Goal: Task Accomplishment & Management: Manage account settings

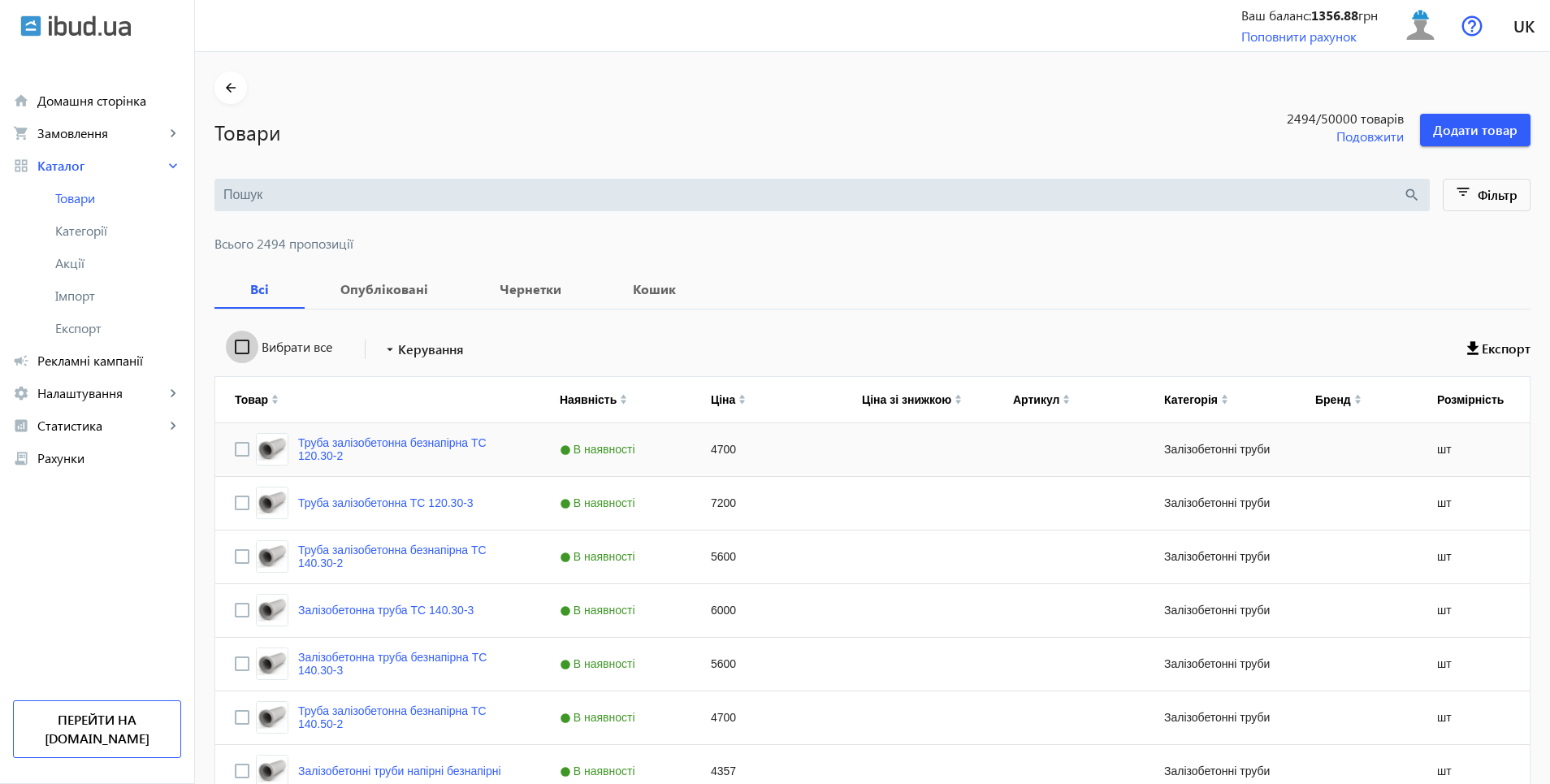
click at [228, 349] on input "Вибрати все" at bounding box center [242, 347] width 33 height 33
checkbox input "true"
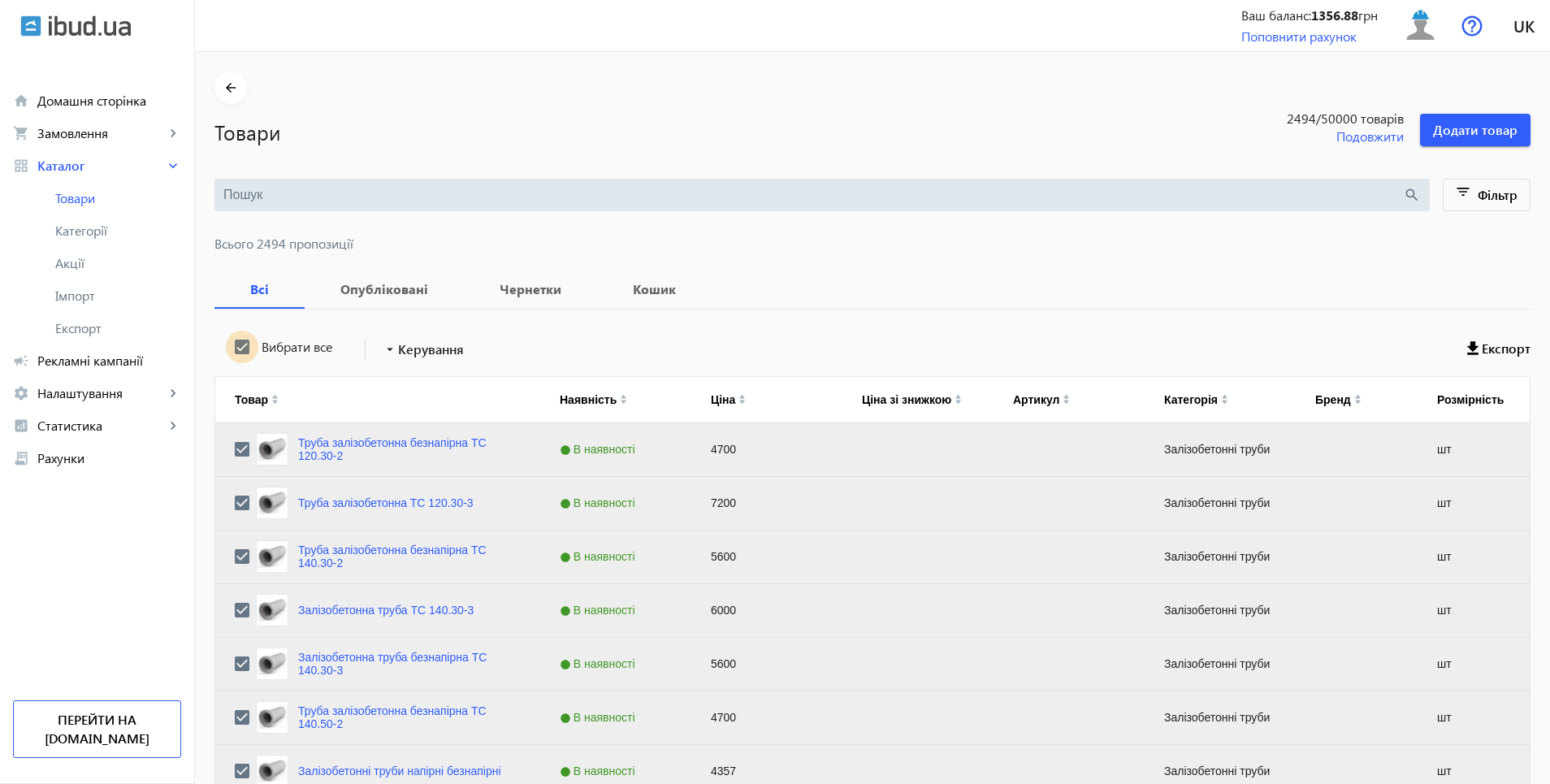
checkbox input "true"
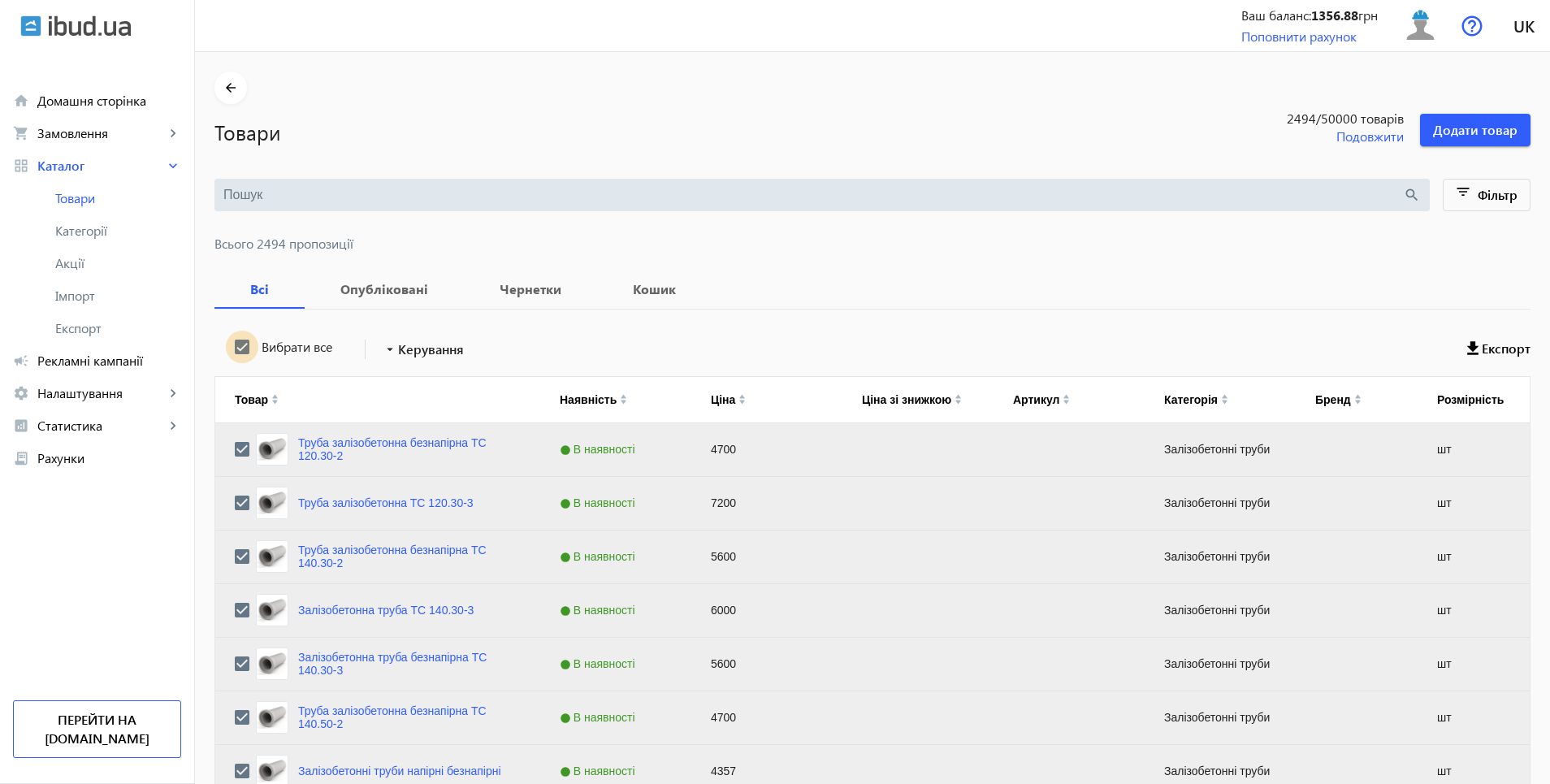
checkbox input "true"
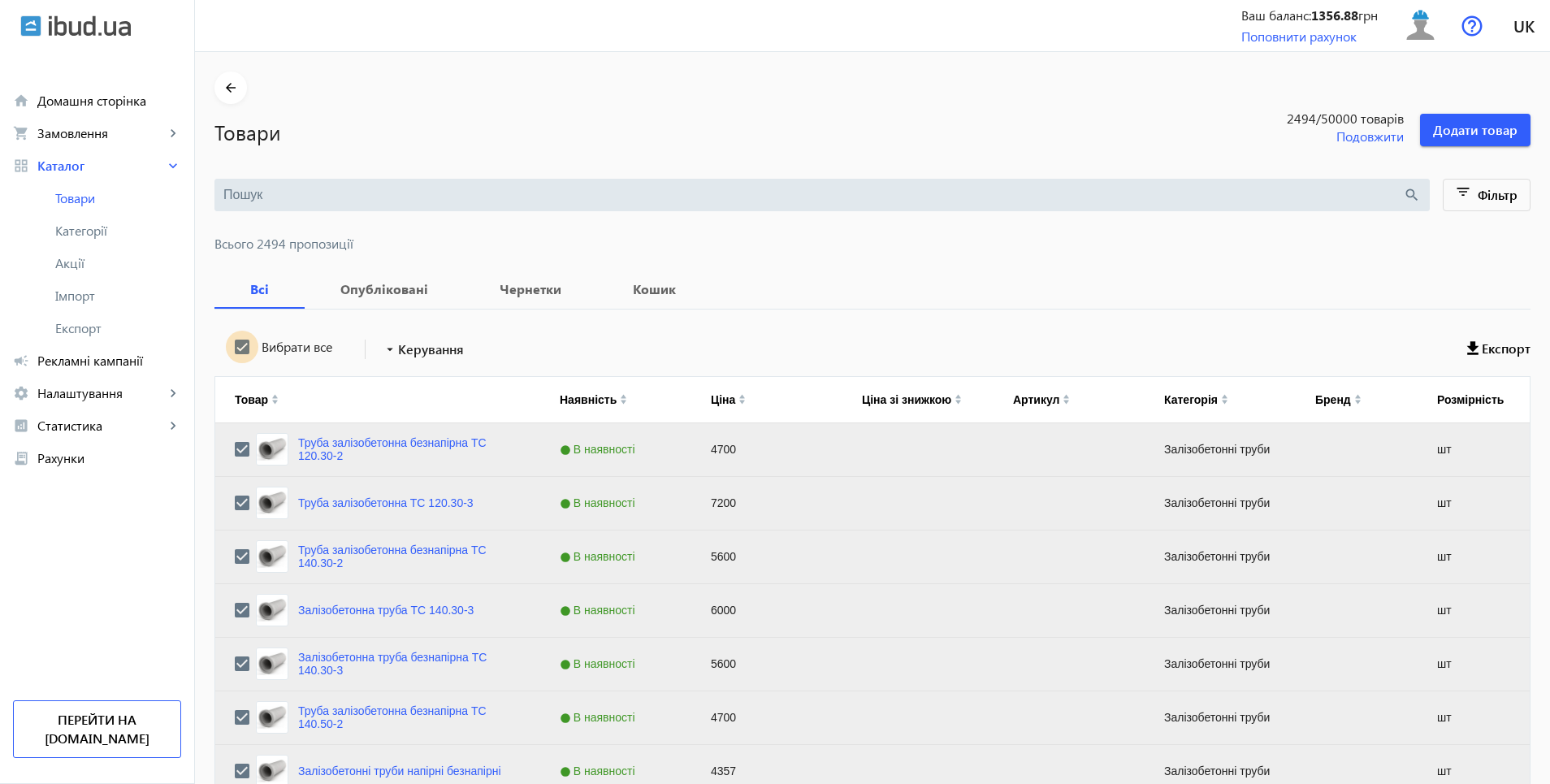
checkbox input "true"
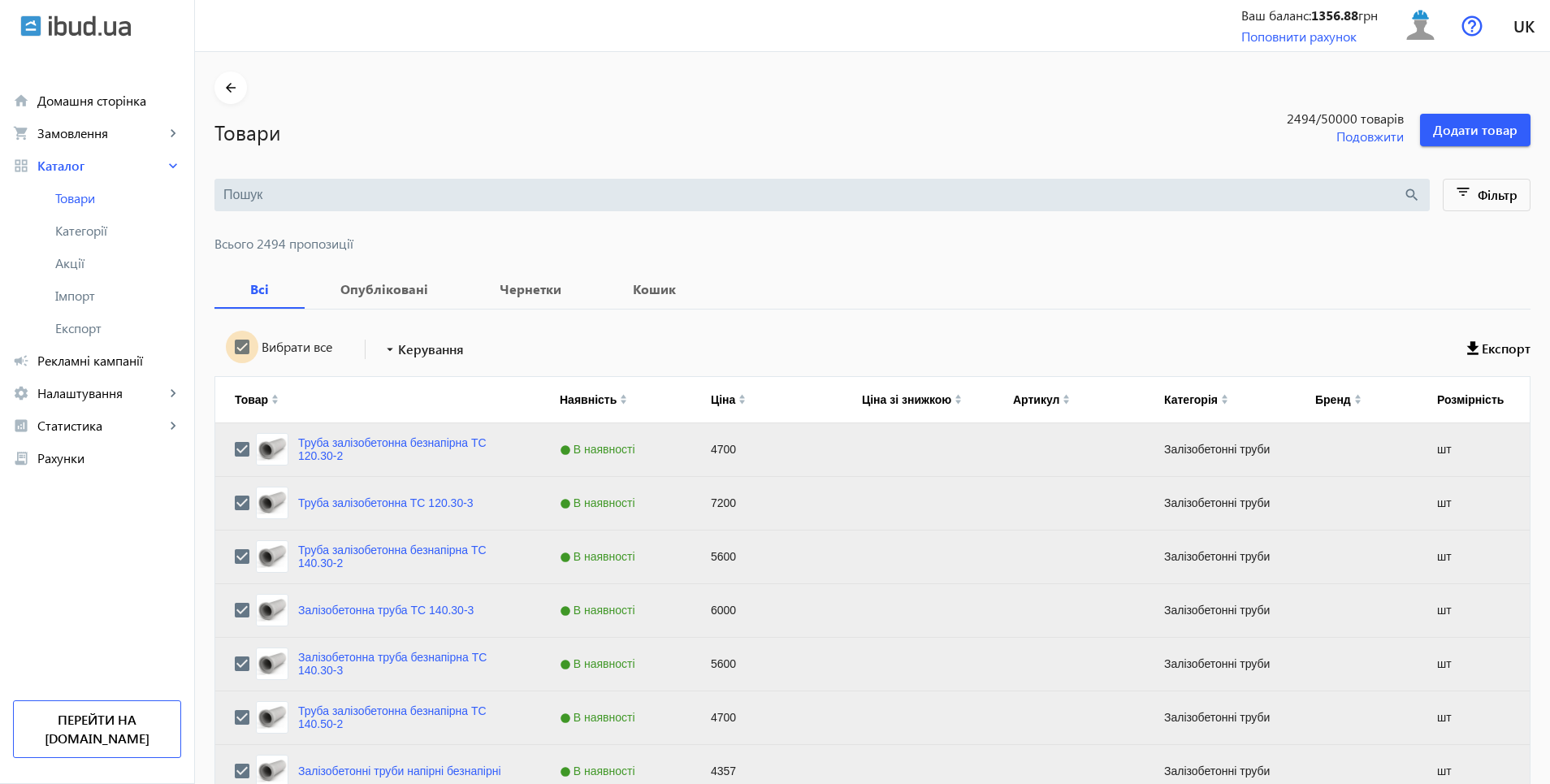
checkbox input "true"
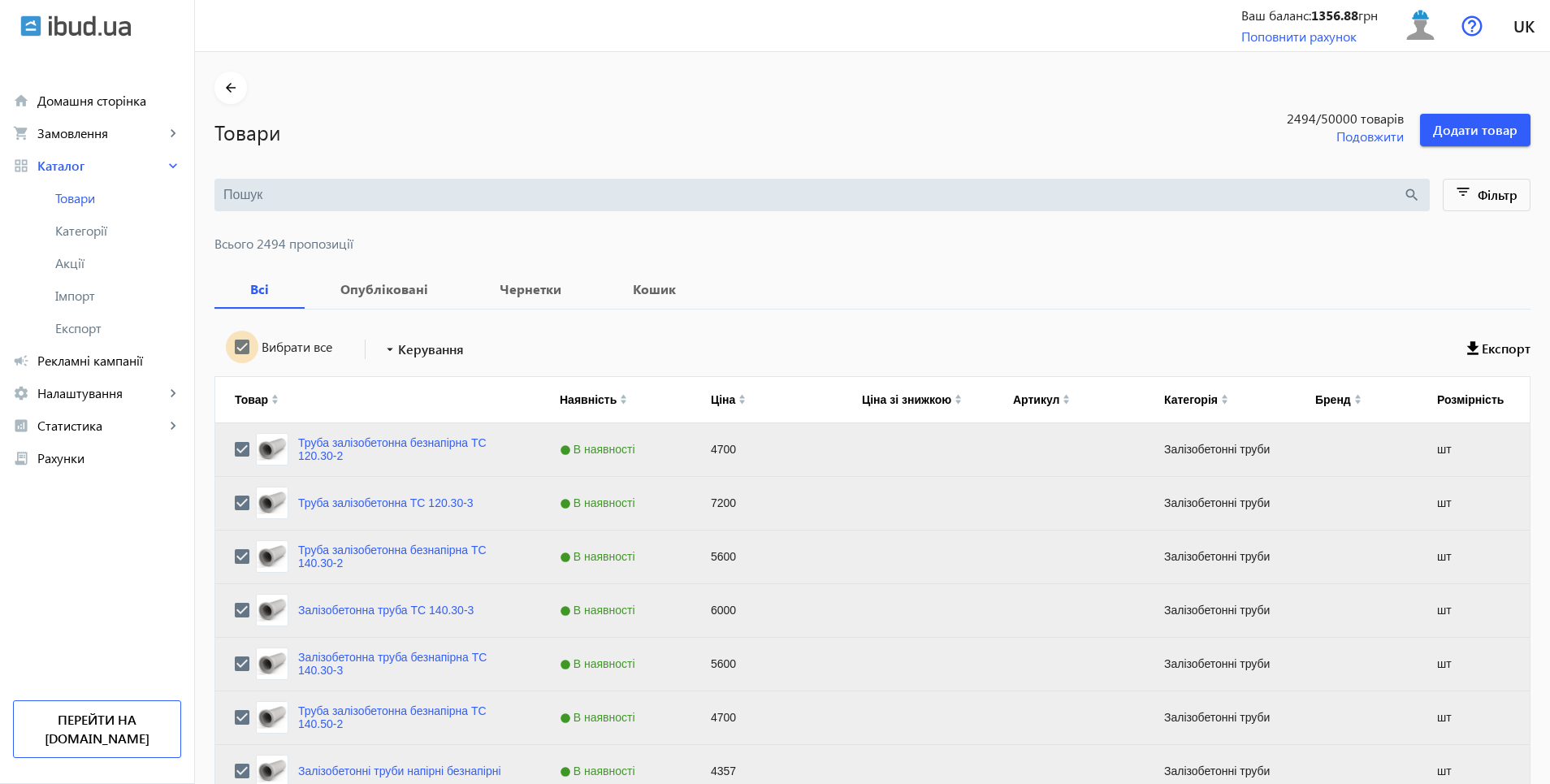
checkbox input "true"
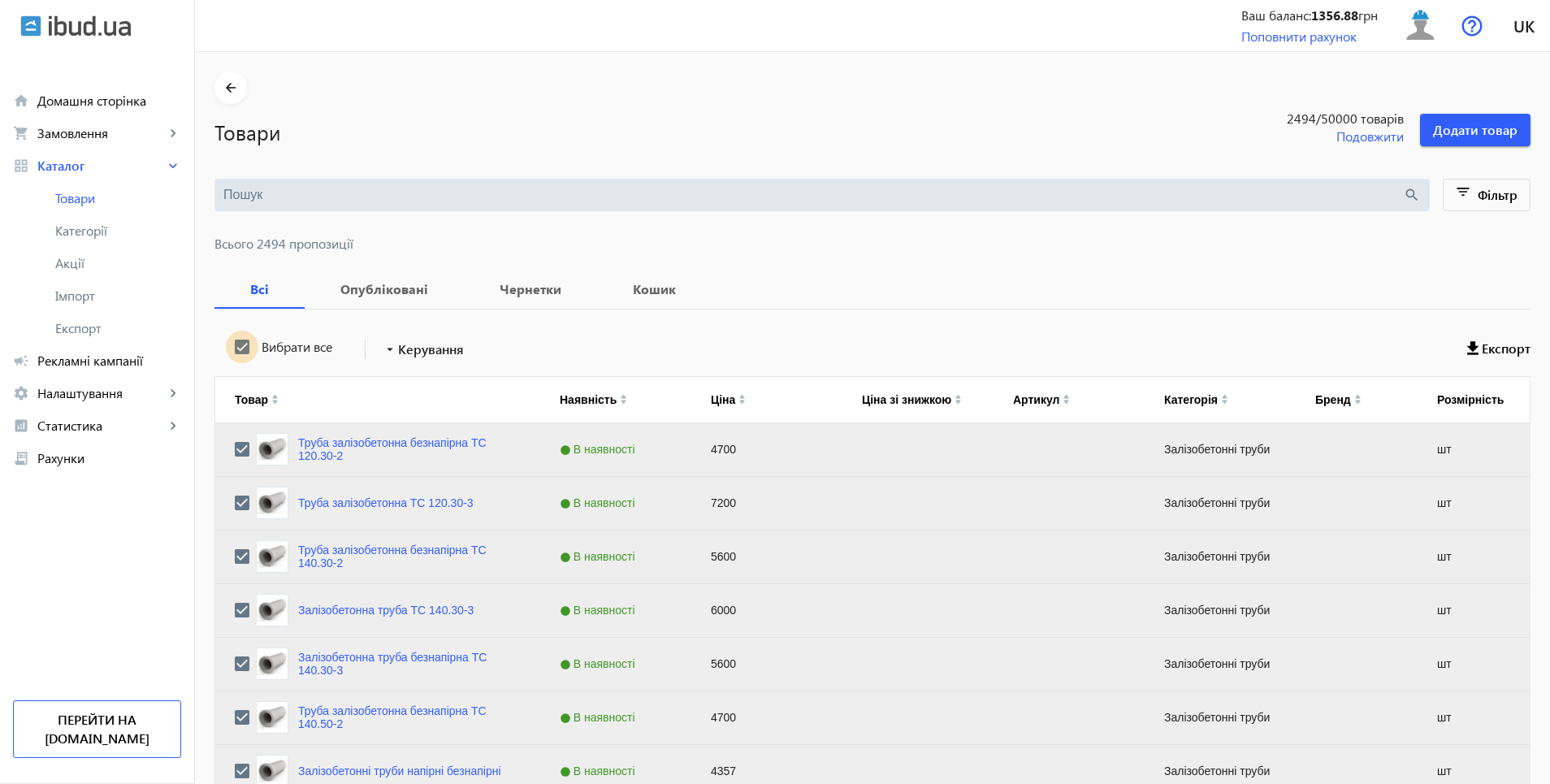
checkbox input "true"
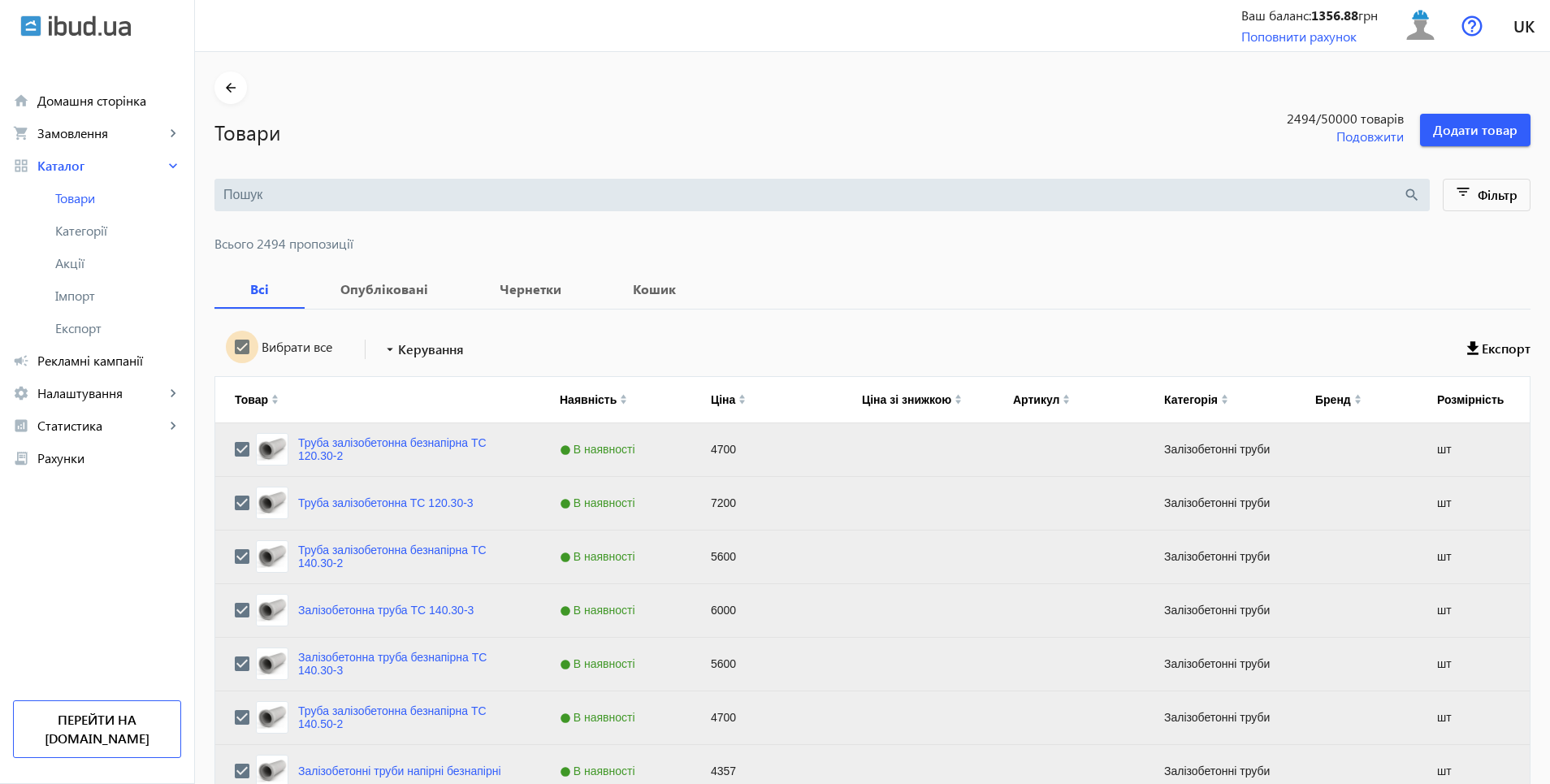
checkbox input "true"
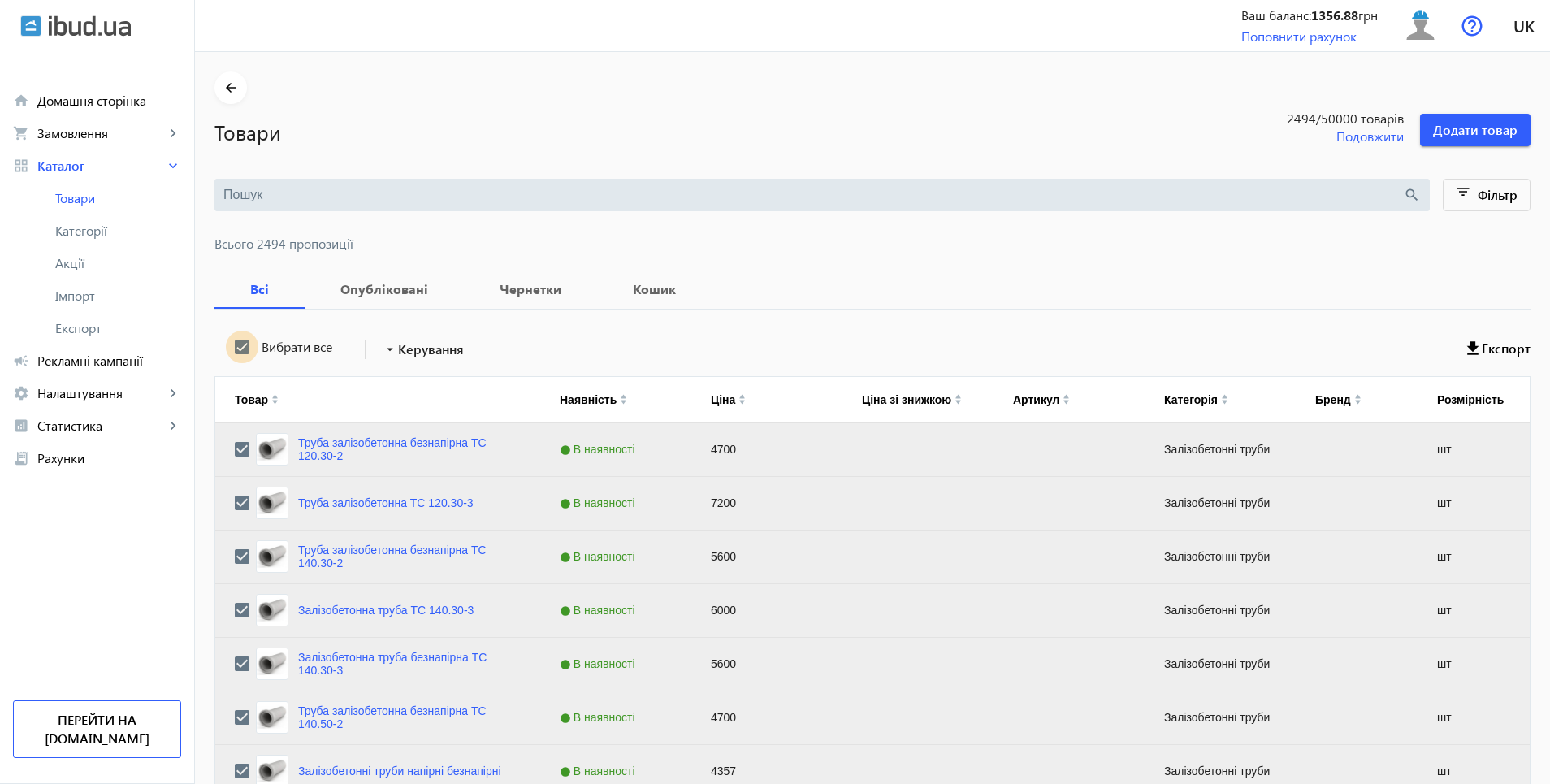
checkbox input "true"
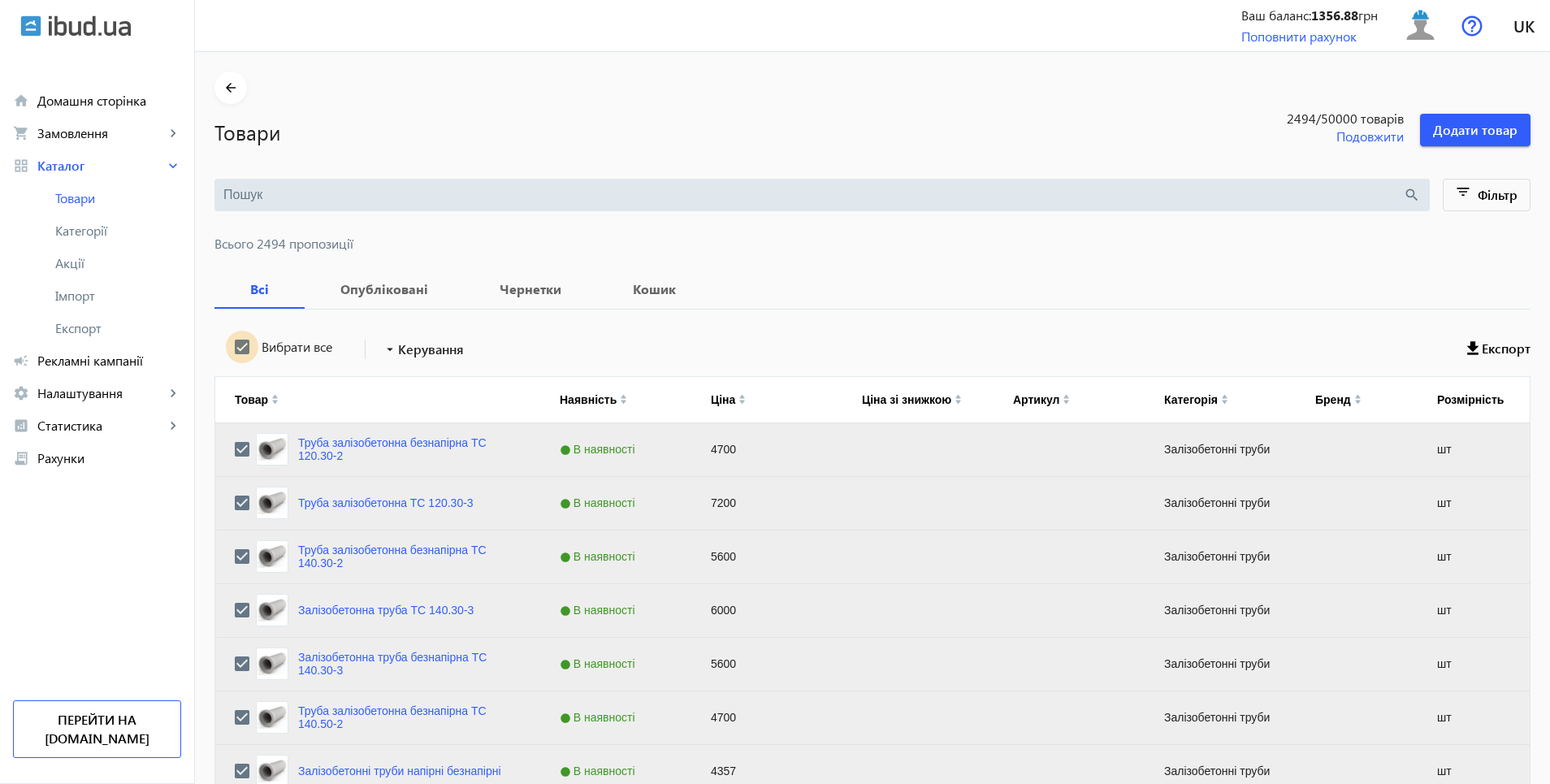
checkbox input "true"
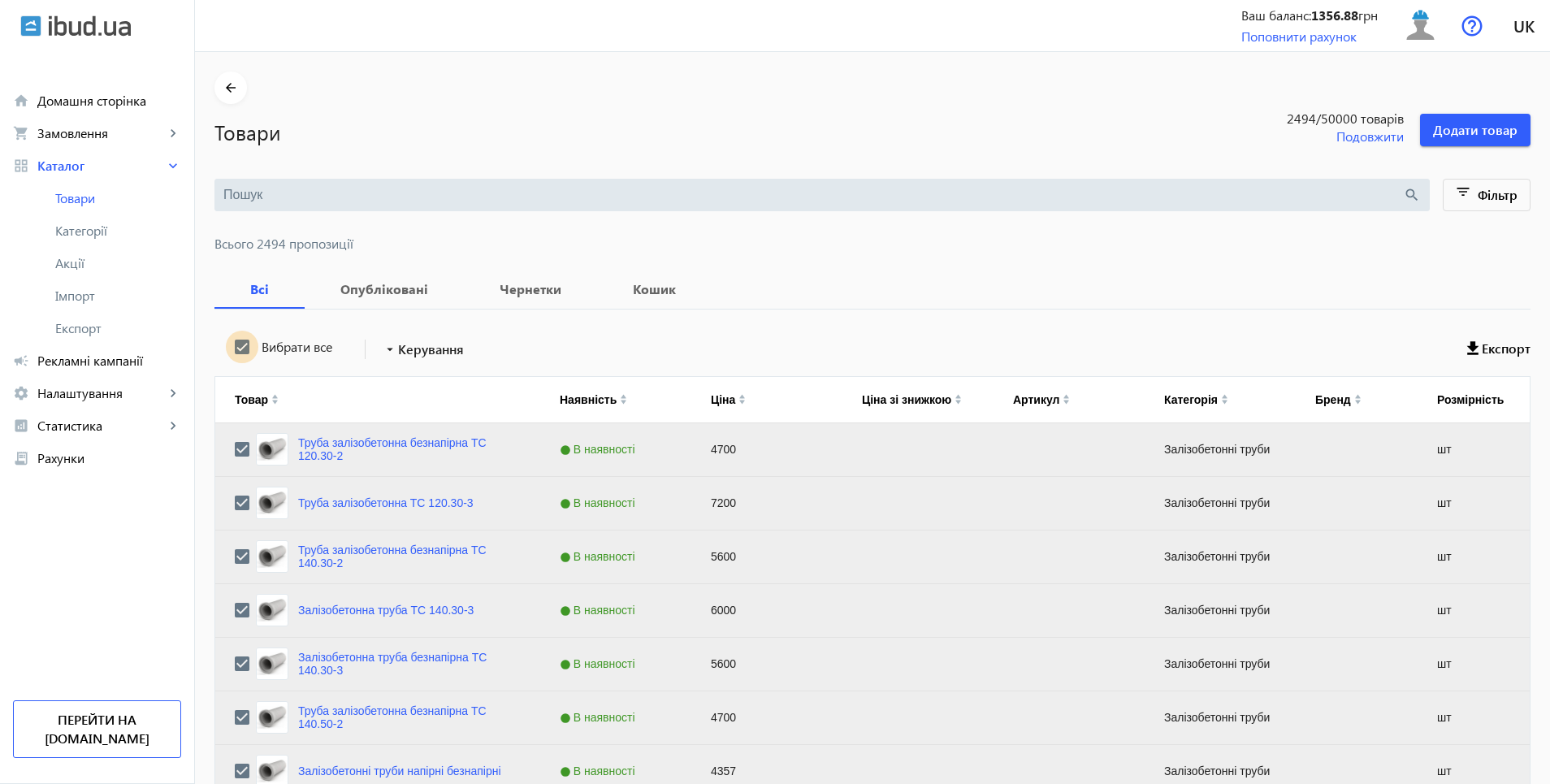
checkbox input "true"
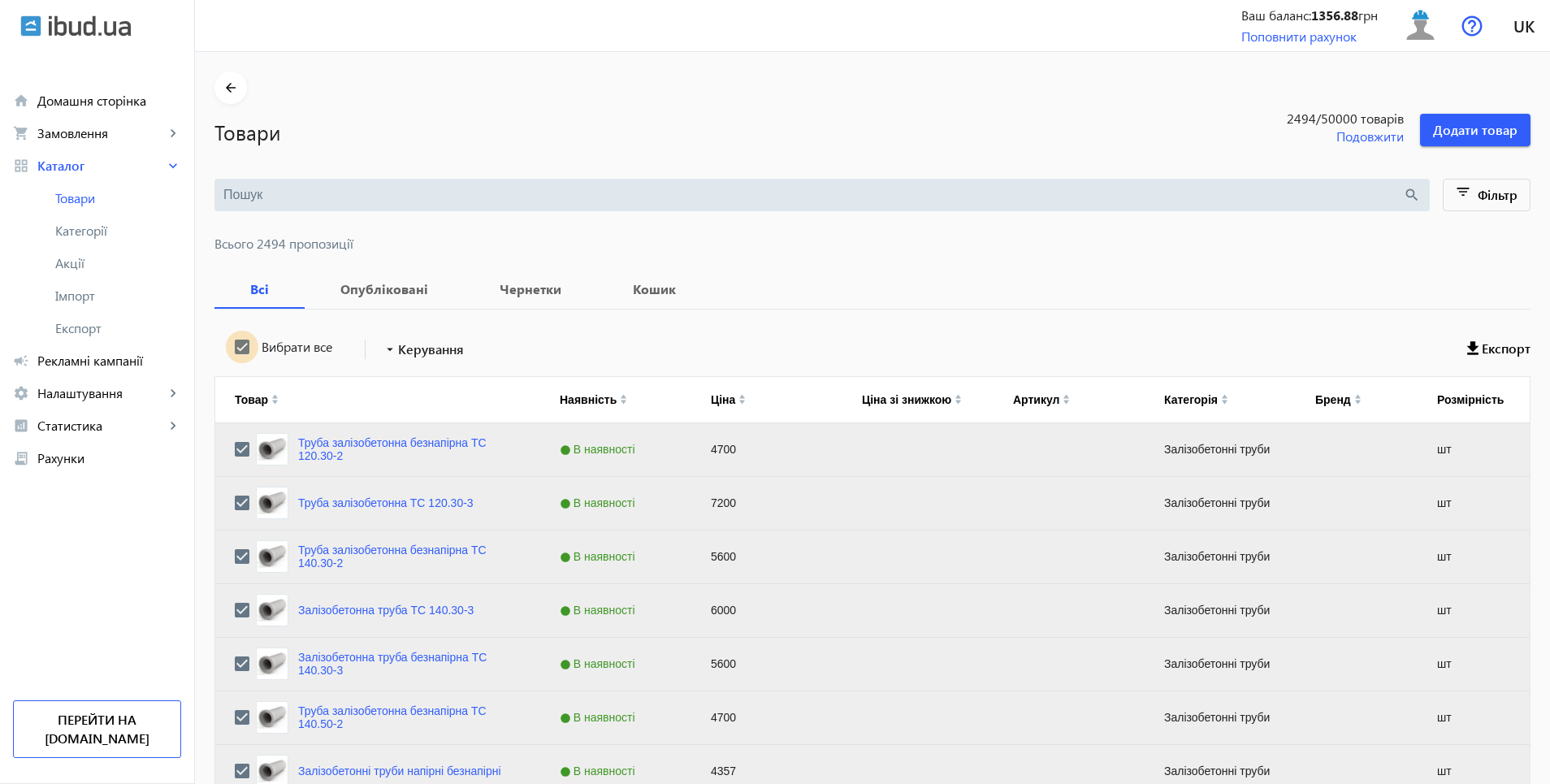
checkbox input "true"
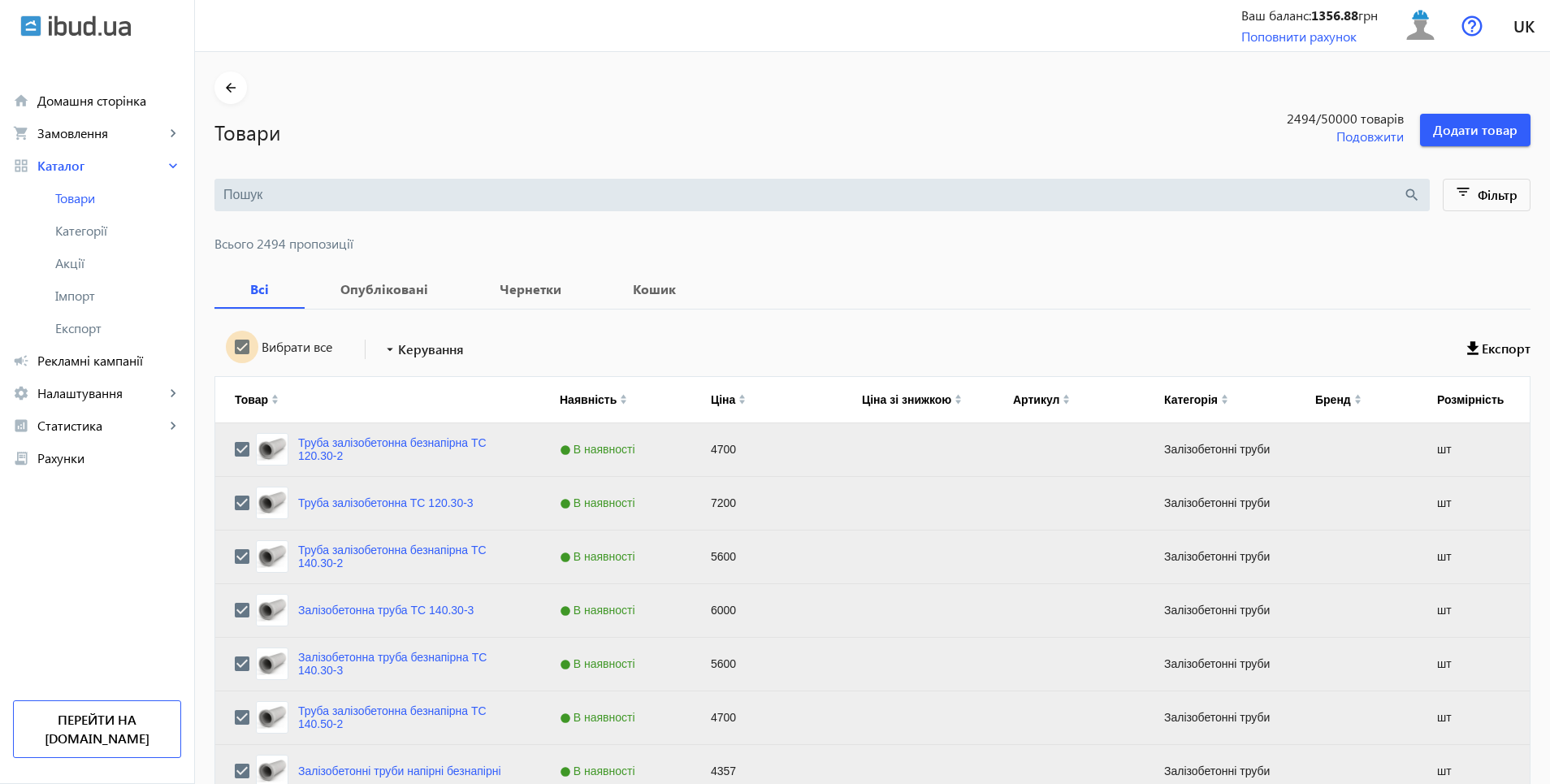
checkbox input "true"
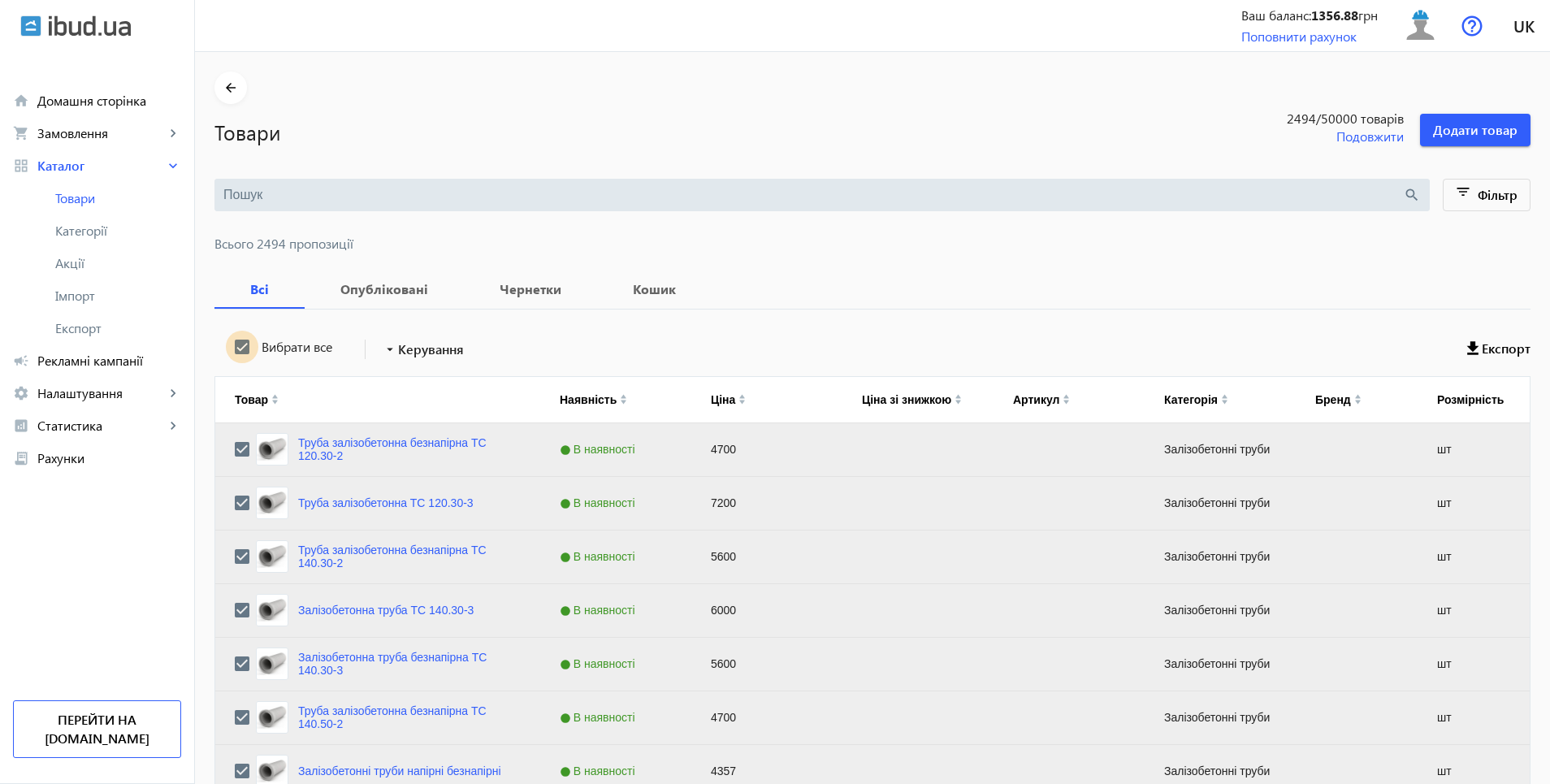
checkbox input "true"
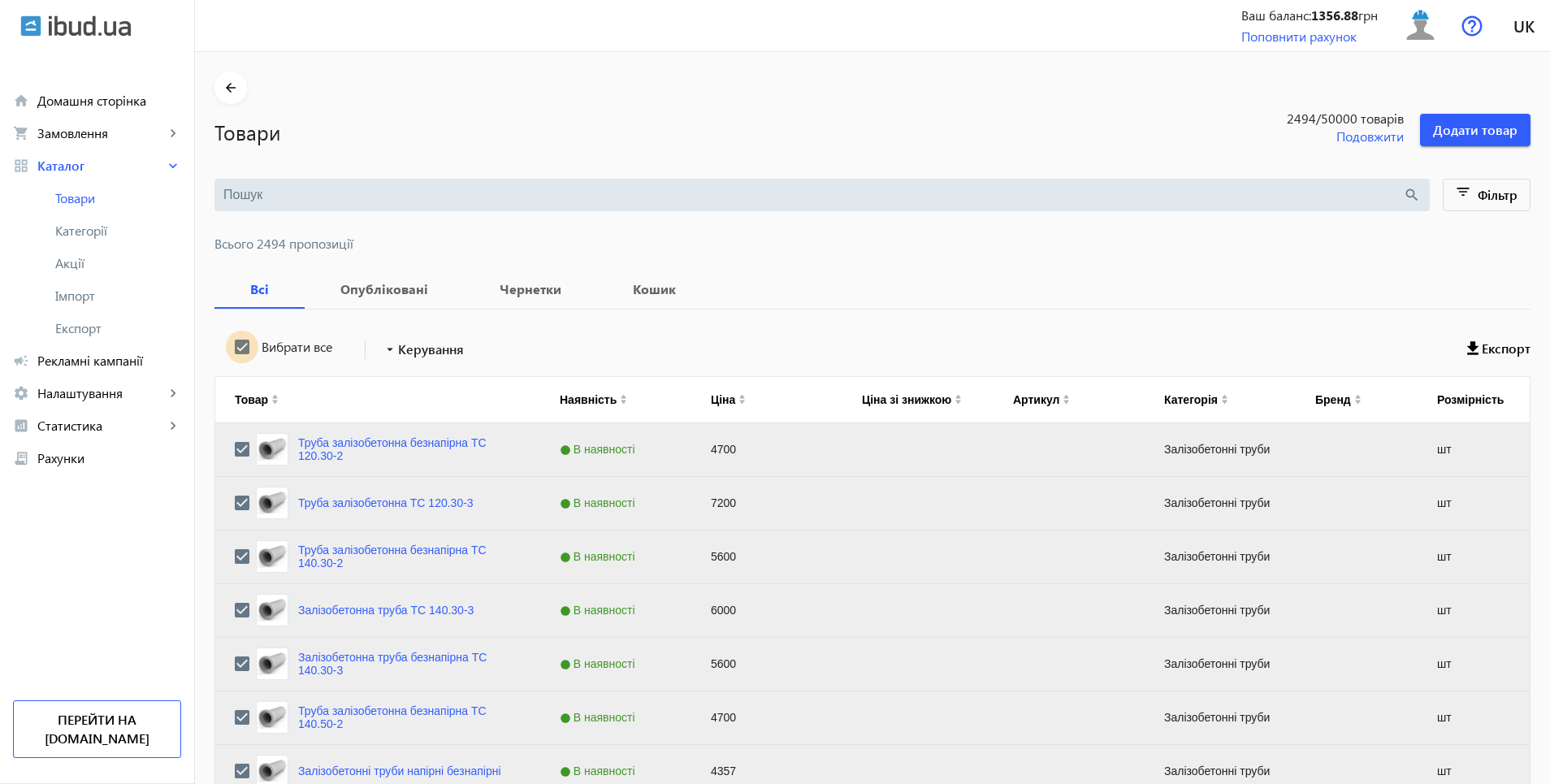
checkbox input "true"
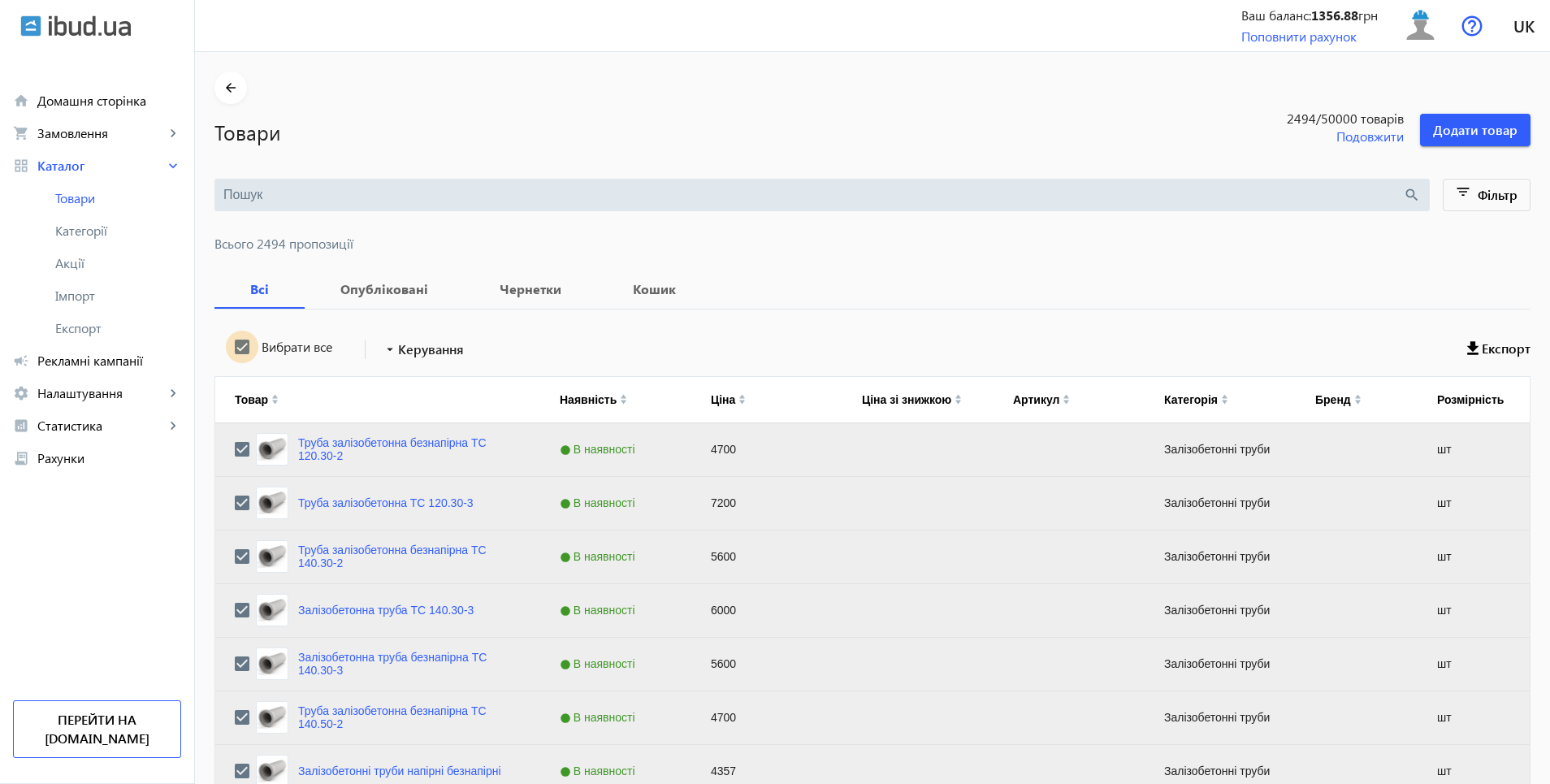
checkbox input "true"
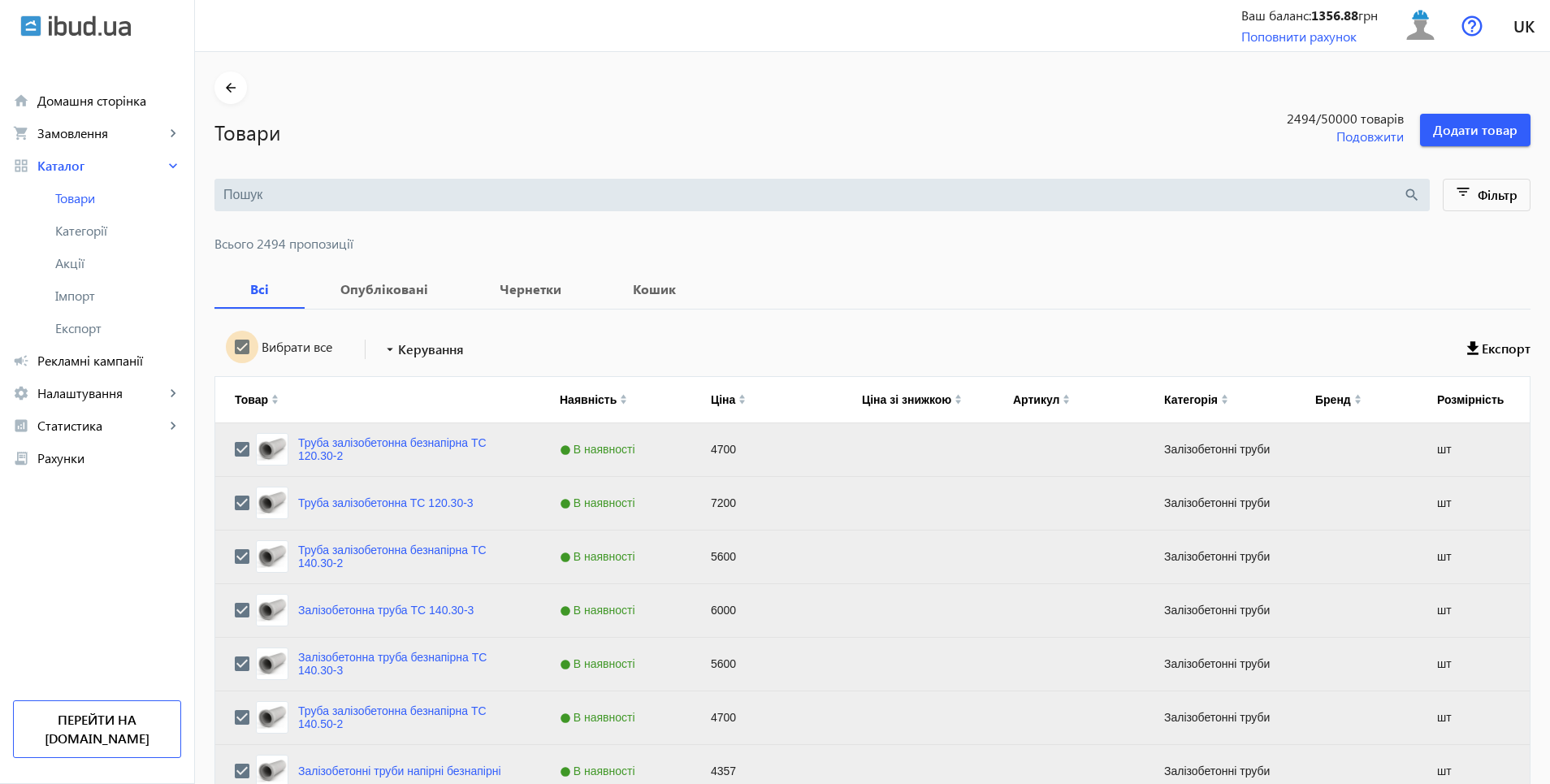
checkbox input "true"
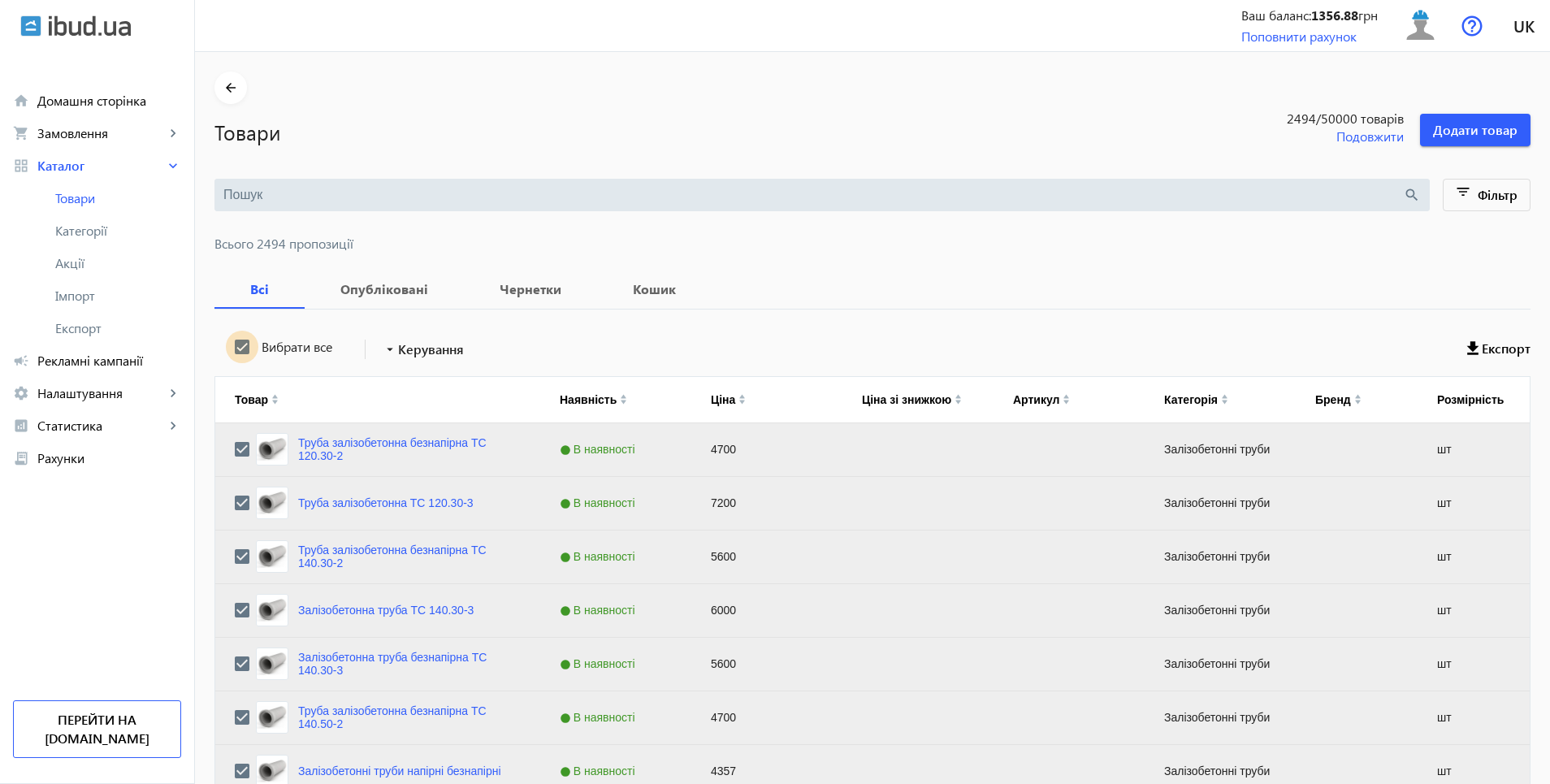
checkbox input "true"
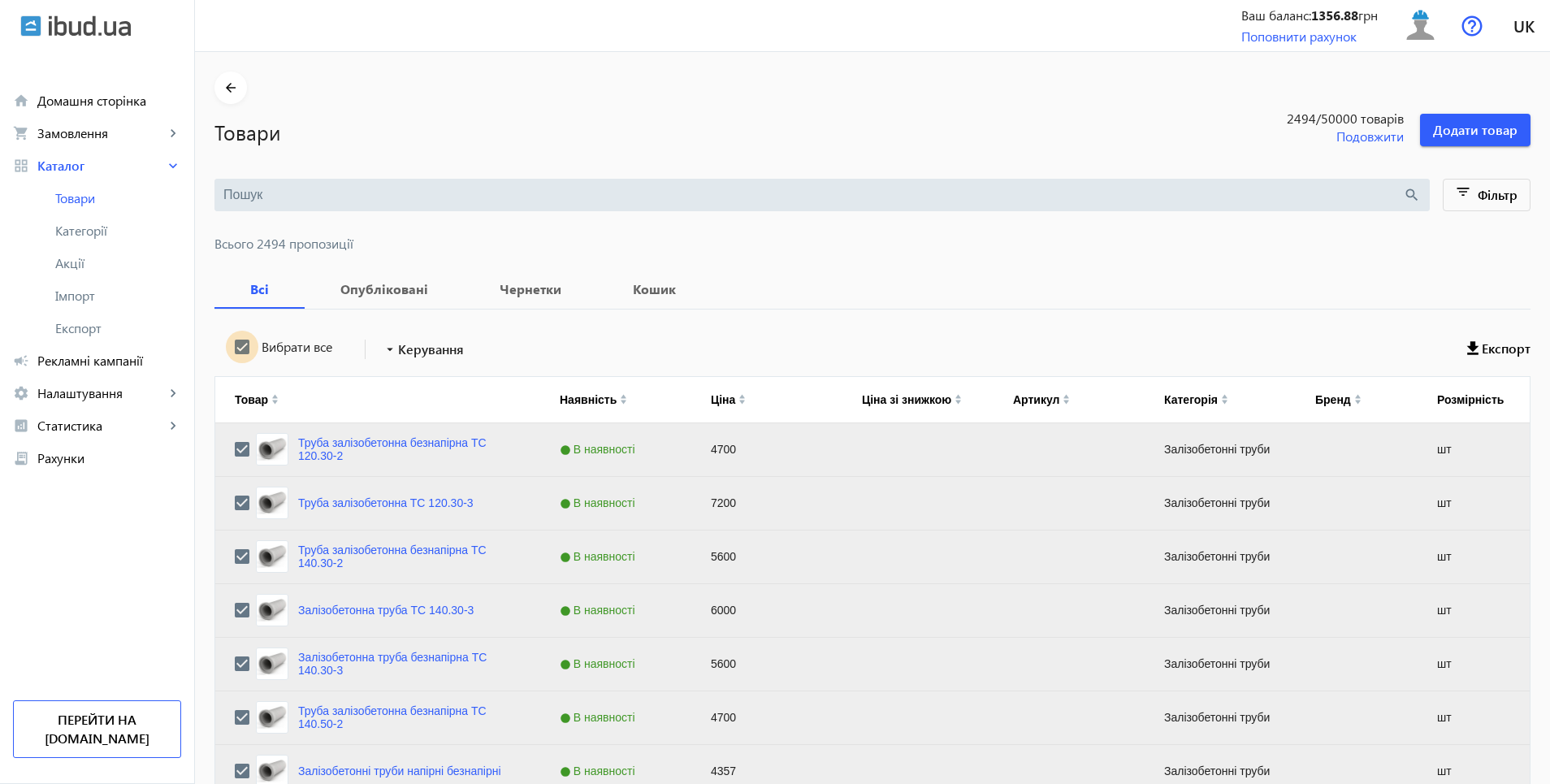
checkbox input "true"
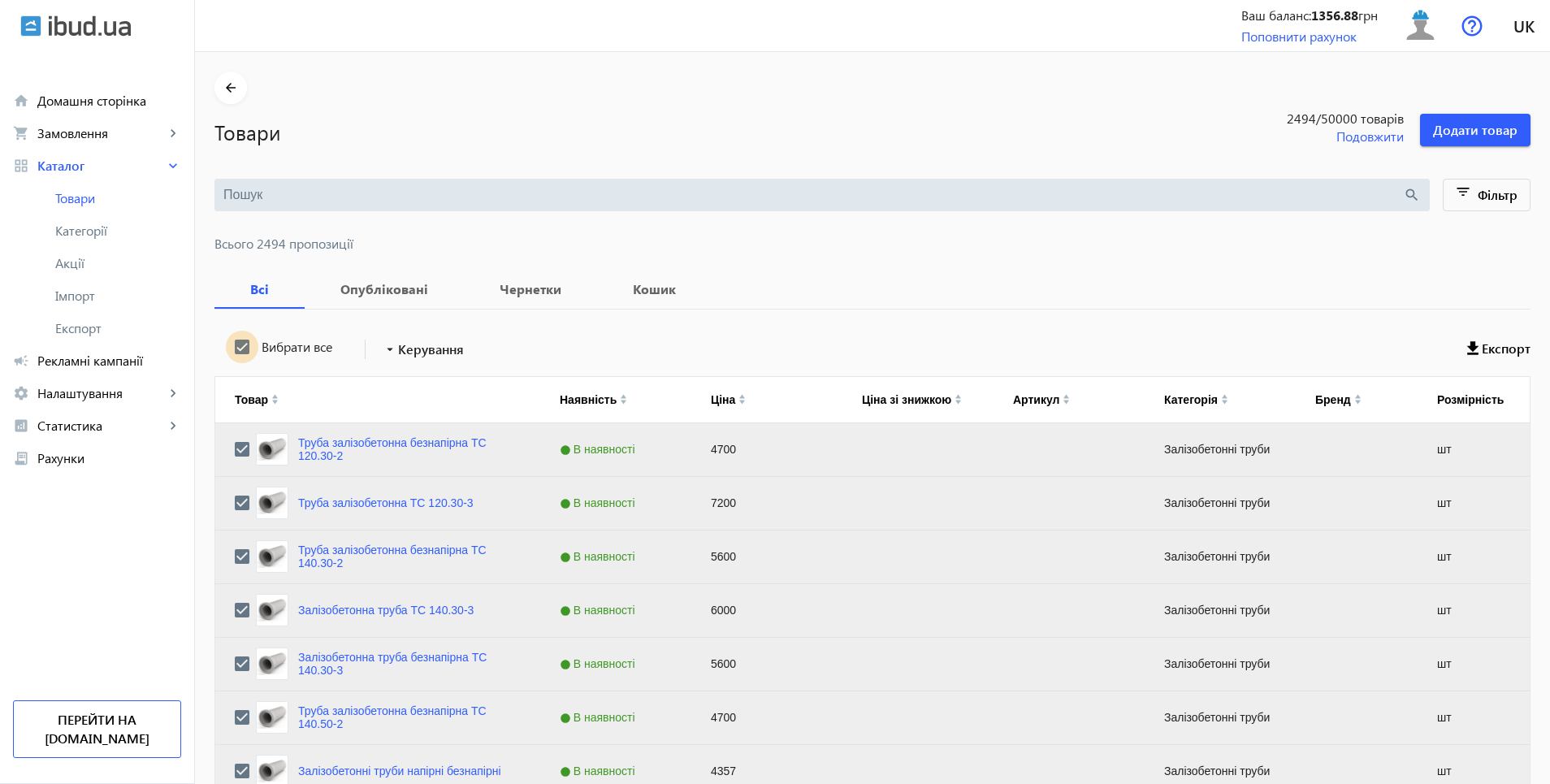
checkbox input "true"
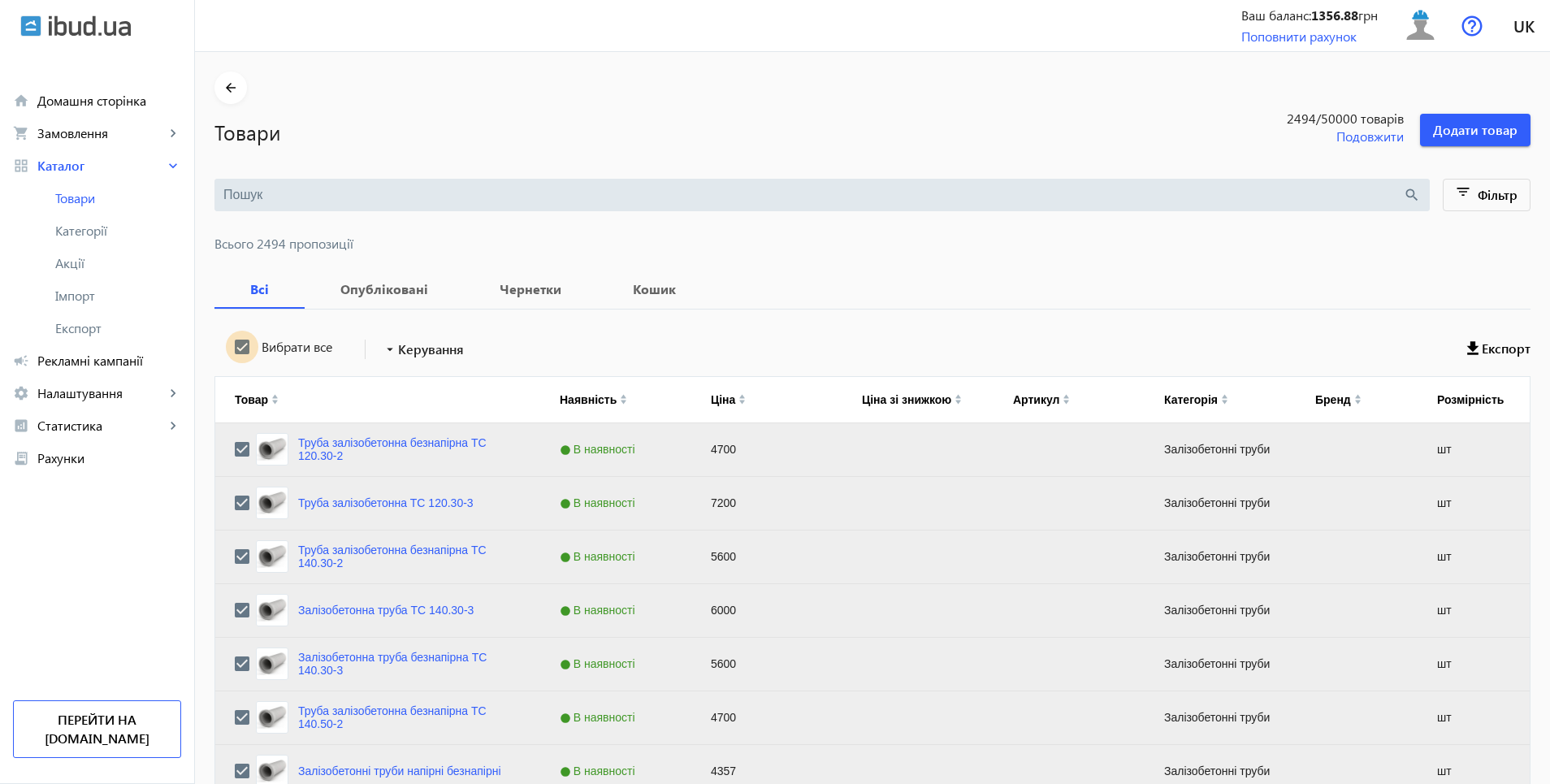
checkbox input "true"
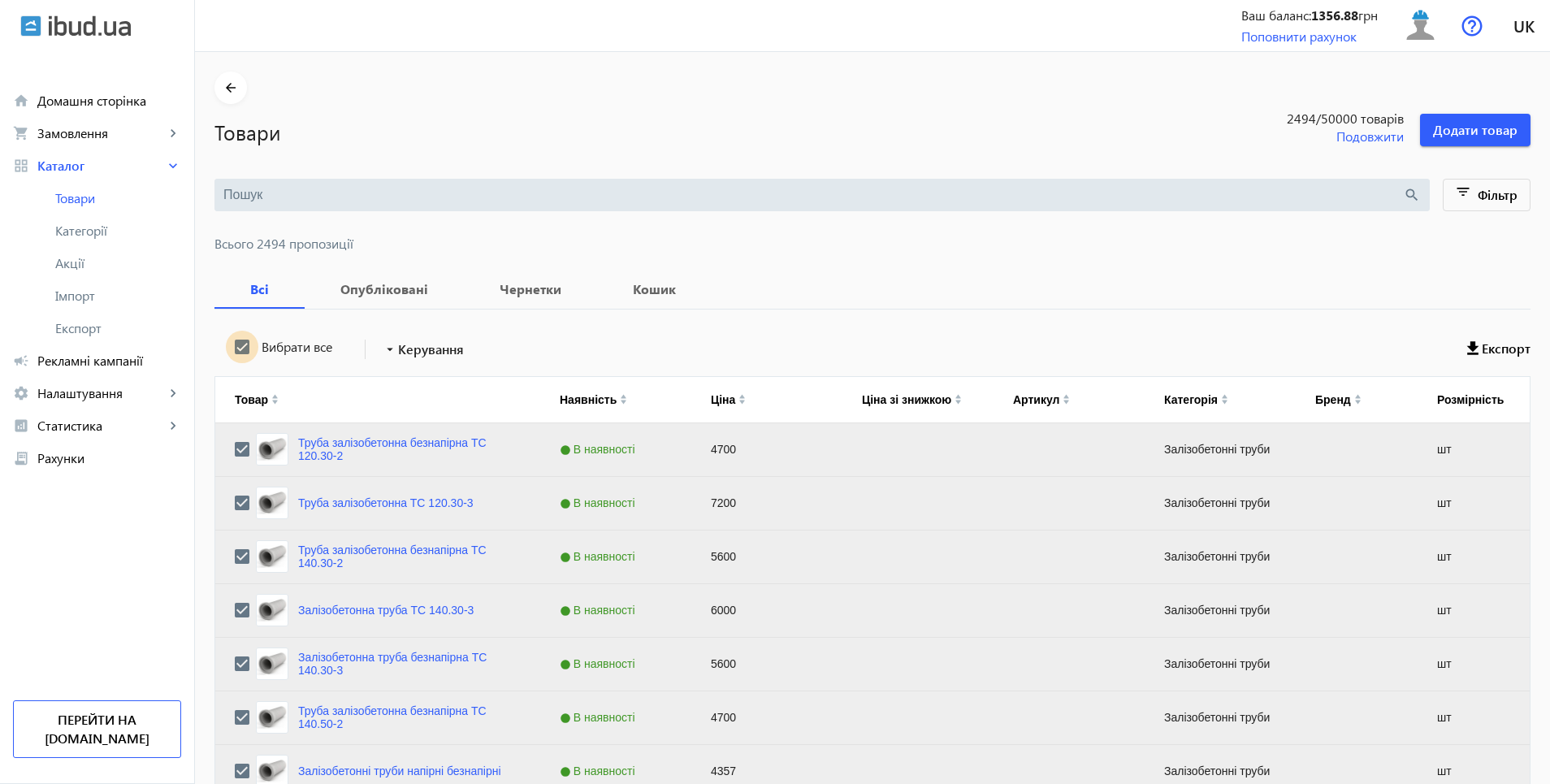
checkbox input "true"
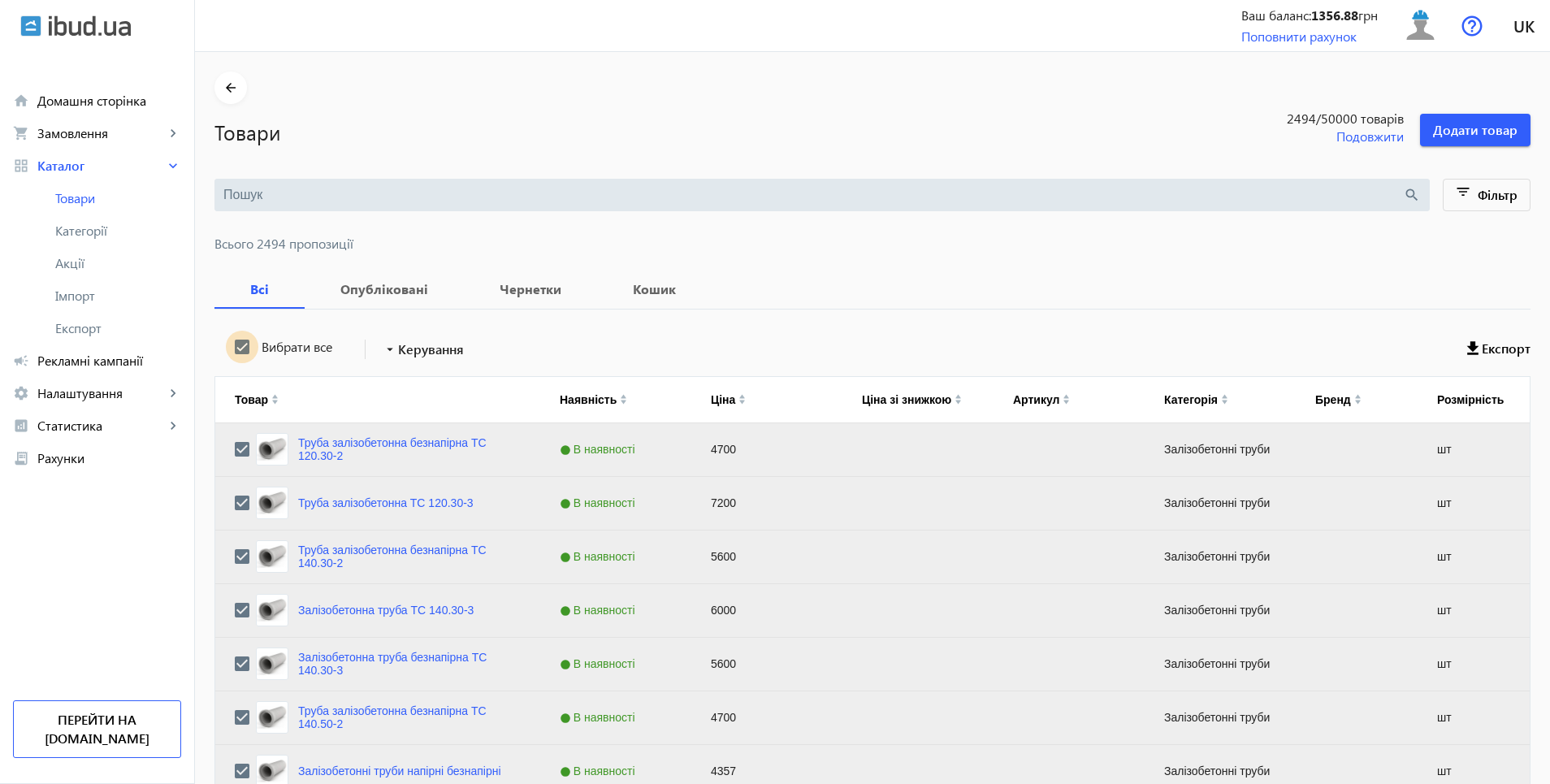
checkbox input "true"
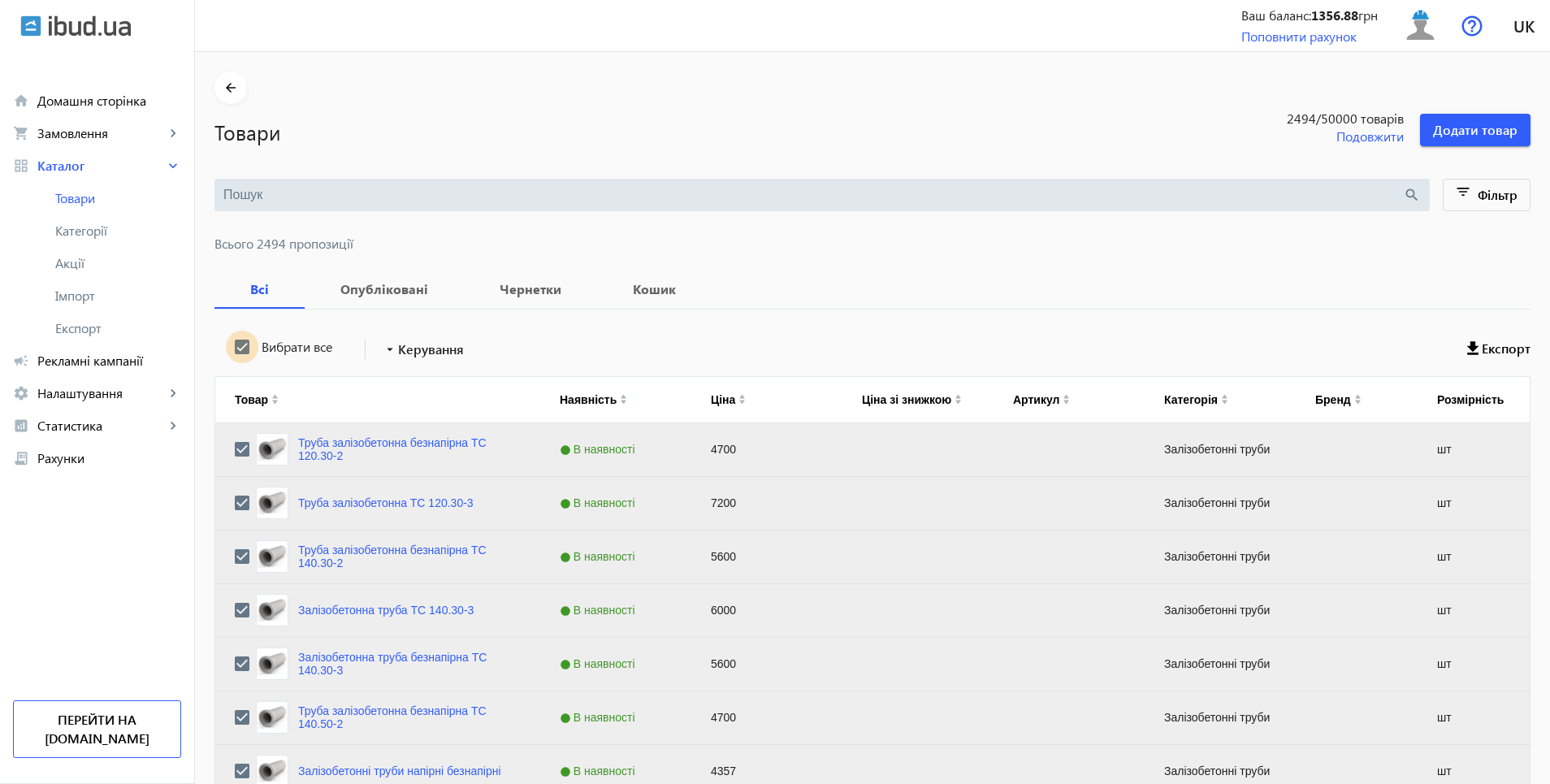
checkbox input "true"
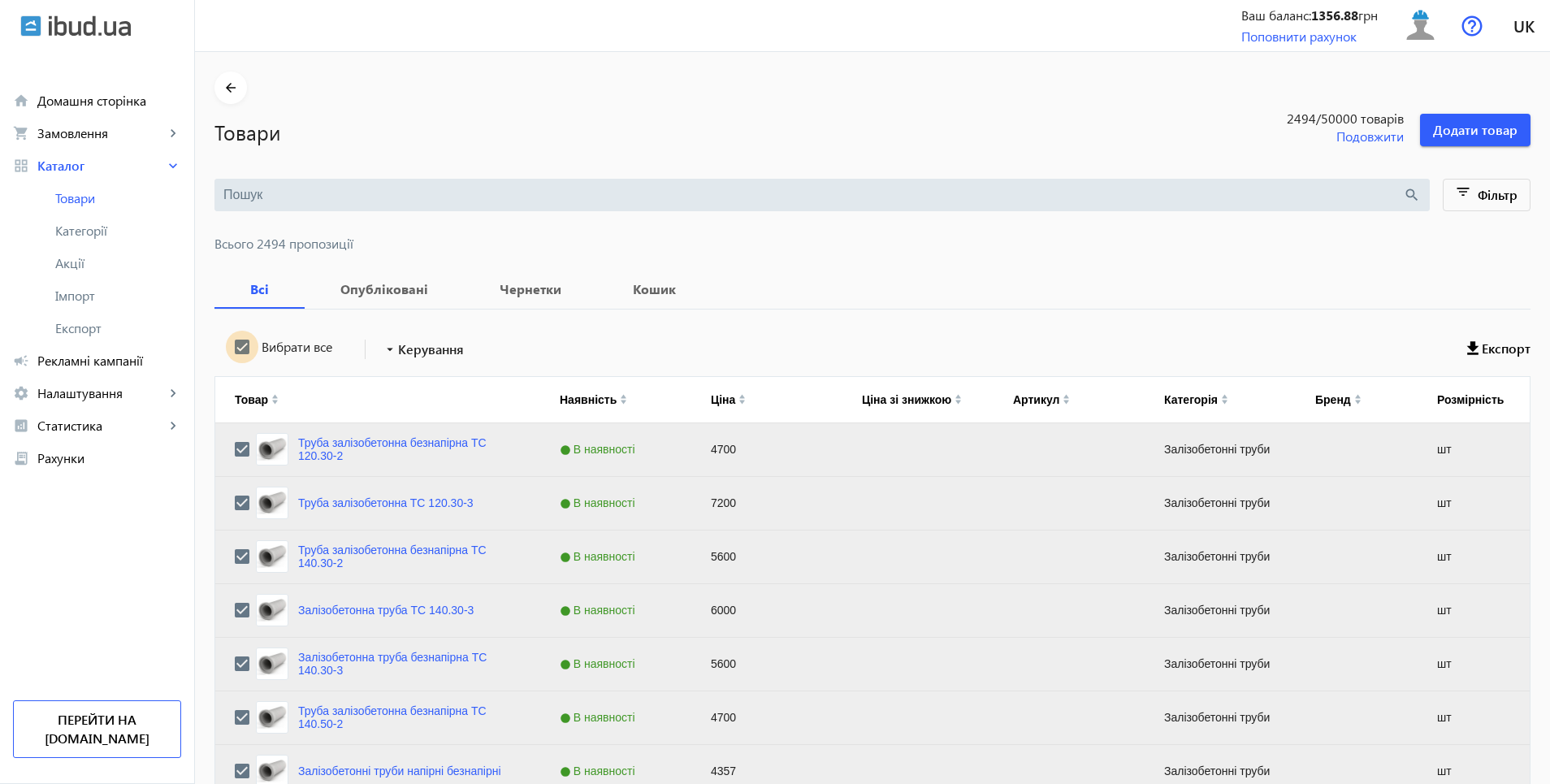
checkbox input "true"
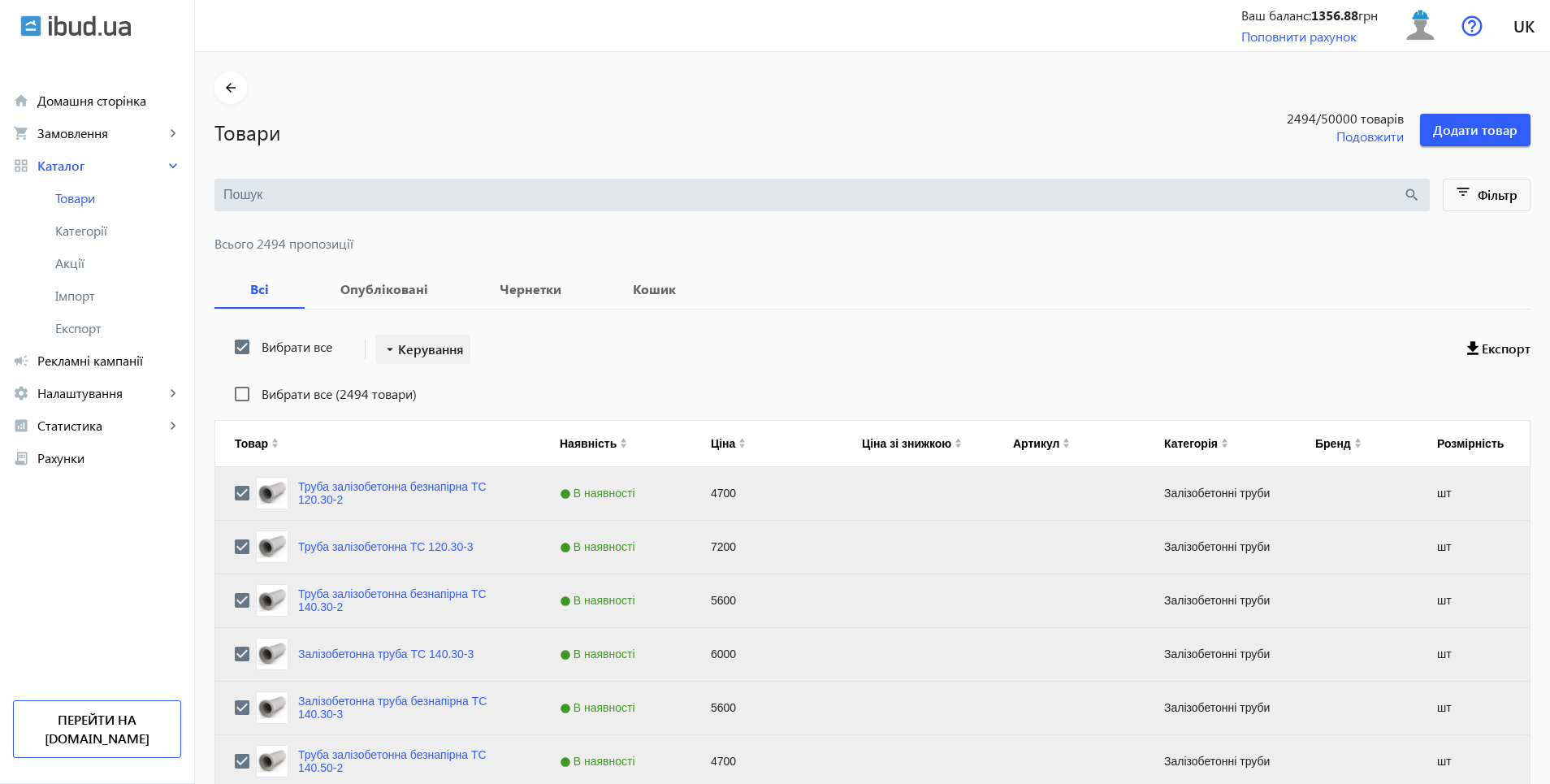
click at [427, 354] on span "Керування" at bounding box center [431, 349] width 66 height 19
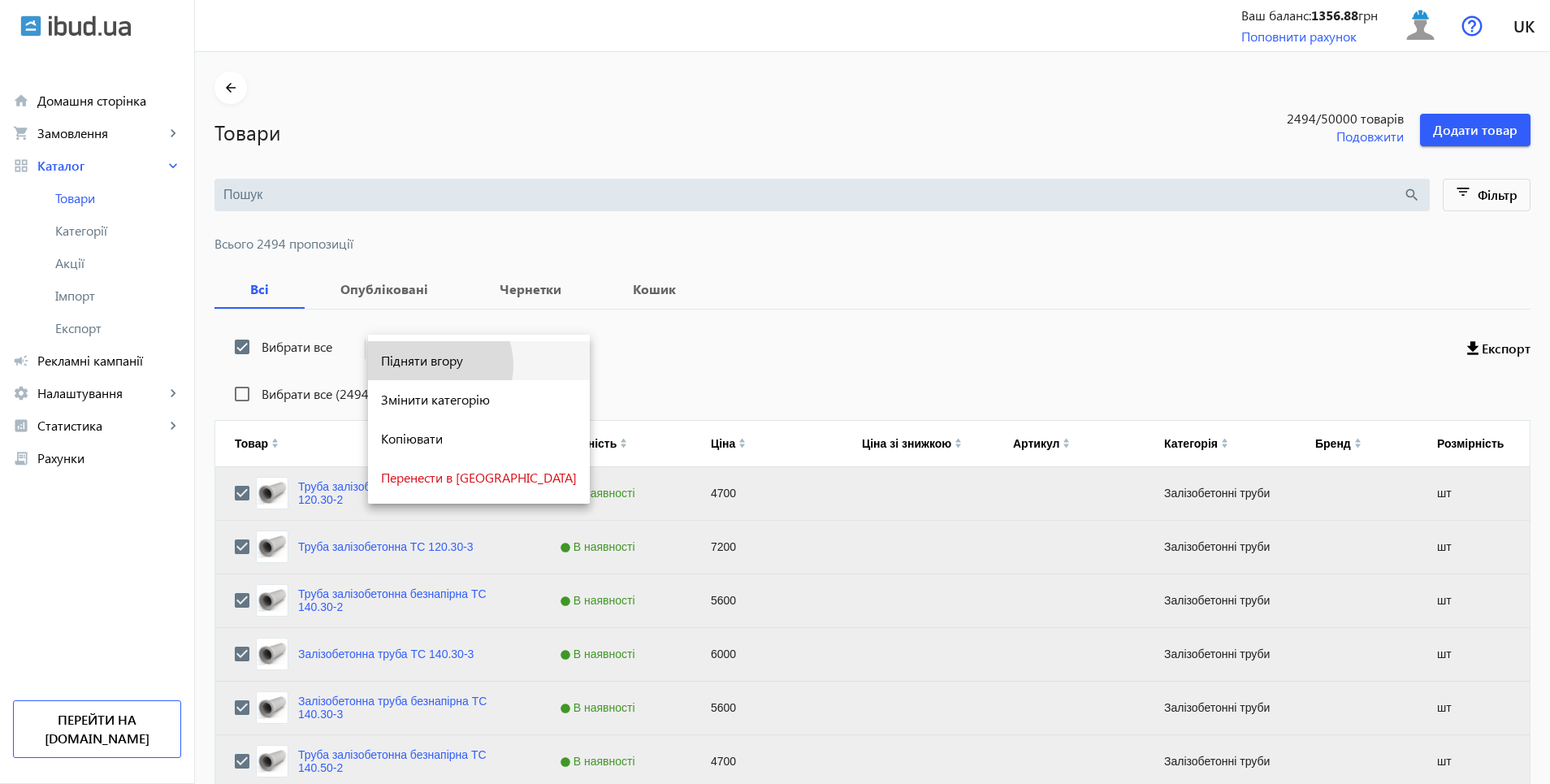
click at [433, 365] on span "Підняти вгору" at bounding box center [479, 360] width 196 height 13
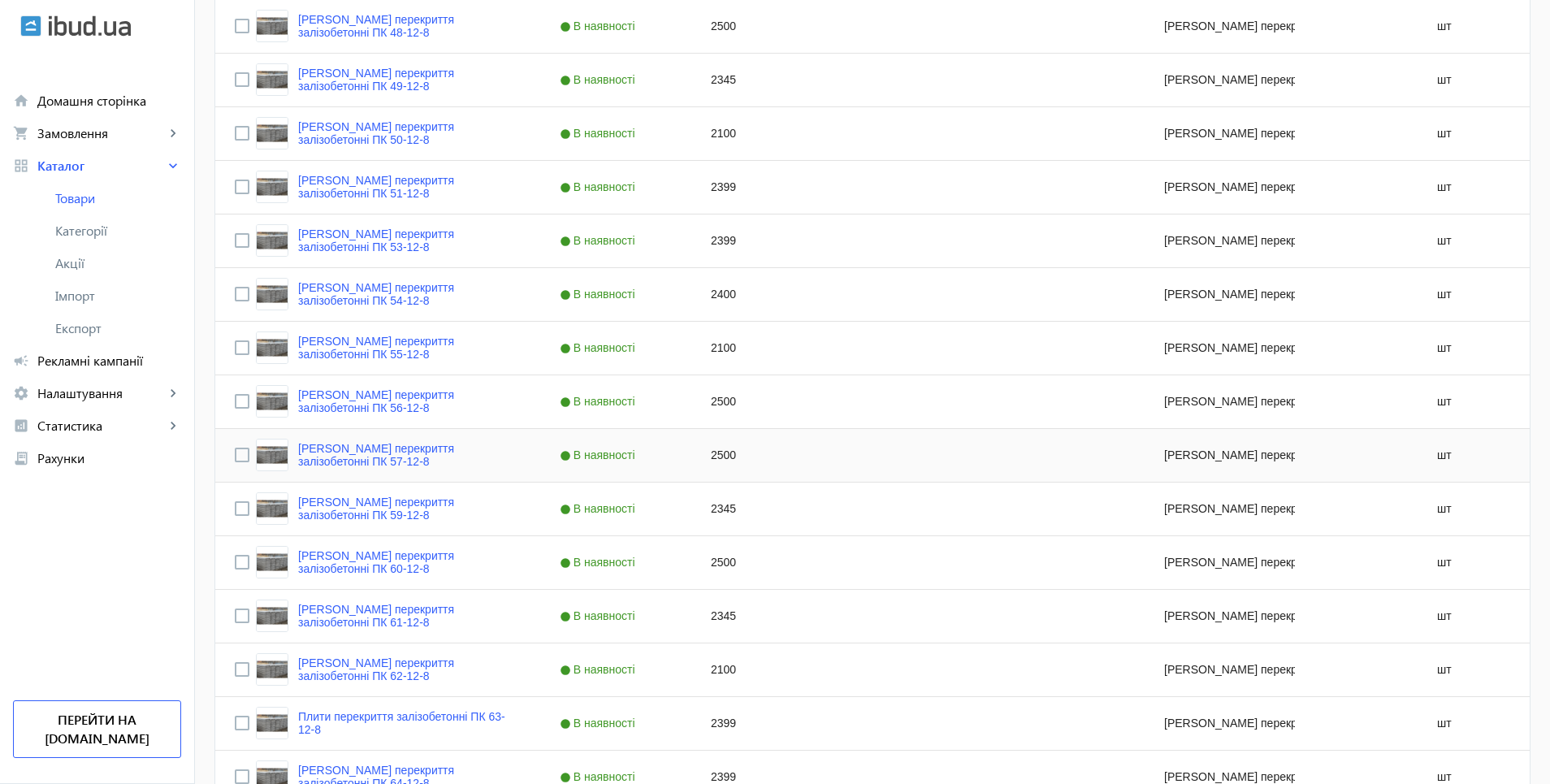
scroll to position [6260, 0]
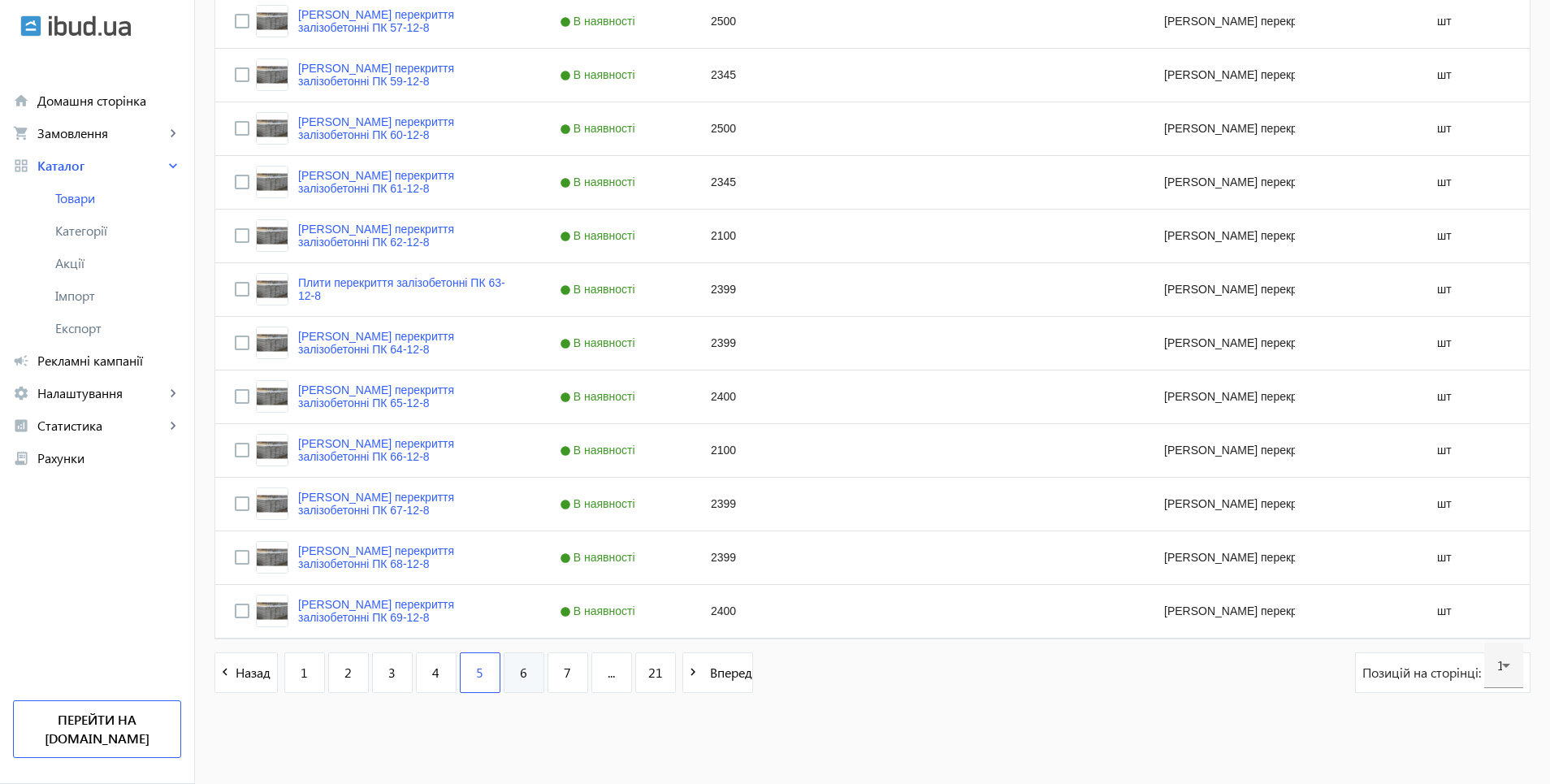
click at [520, 665] on span "6" at bounding box center [523, 672] width 7 height 18
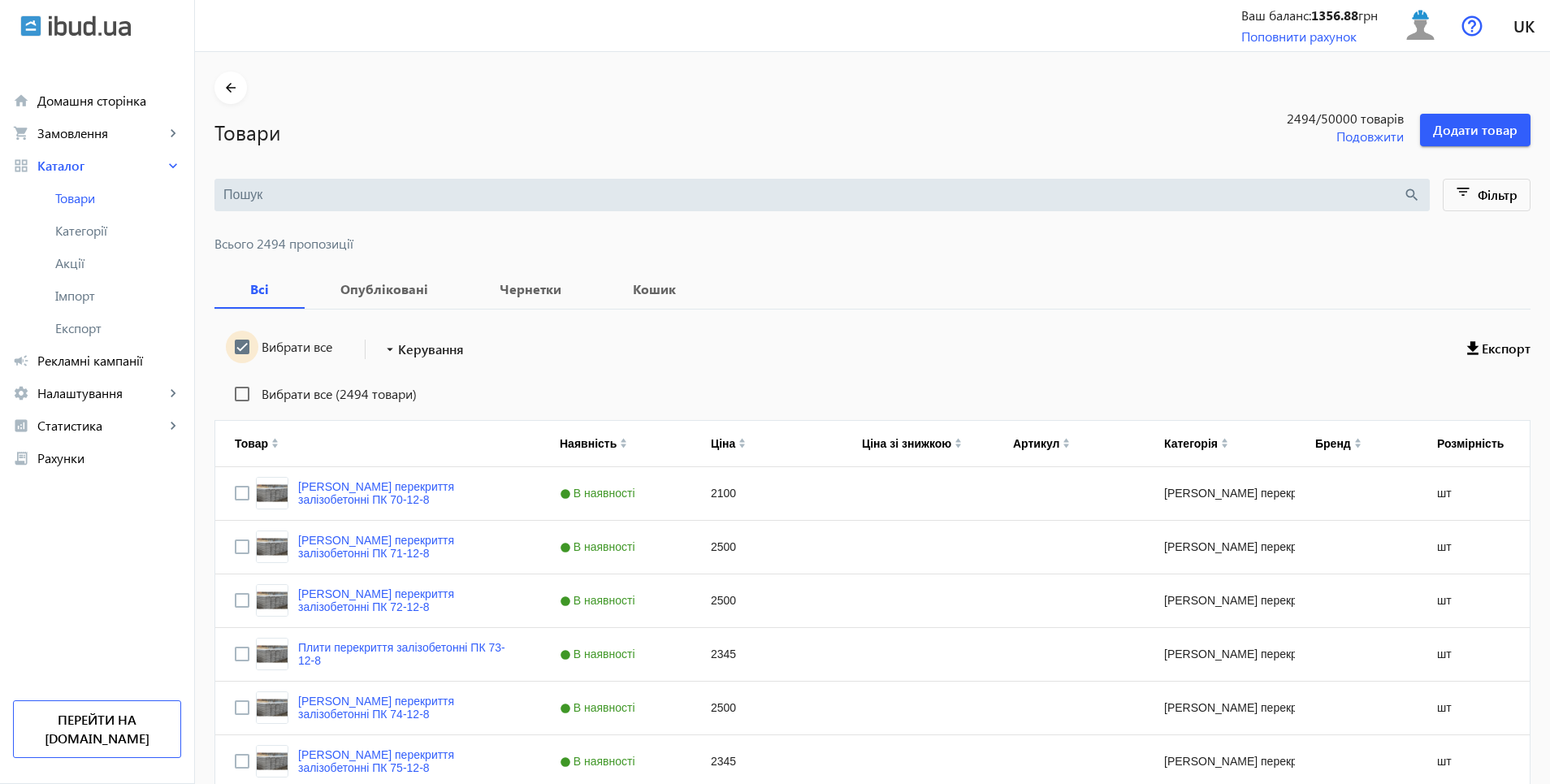
click at [230, 345] on input "Вибрати все" at bounding box center [242, 347] width 33 height 33
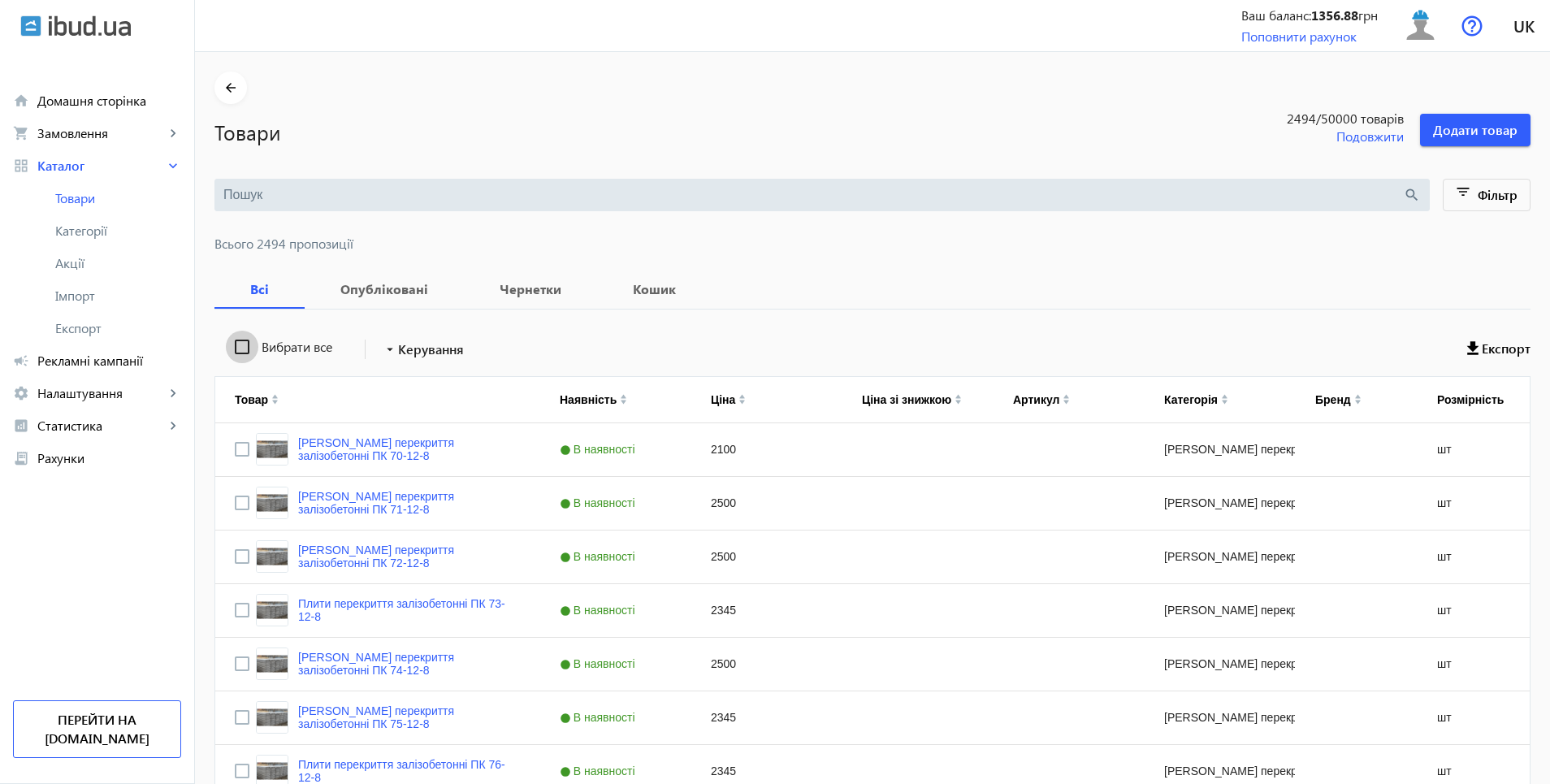
click at [226, 343] on input "Вибрати все" at bounding box center [242, 347] width 33 height 33
checkbox input "true"
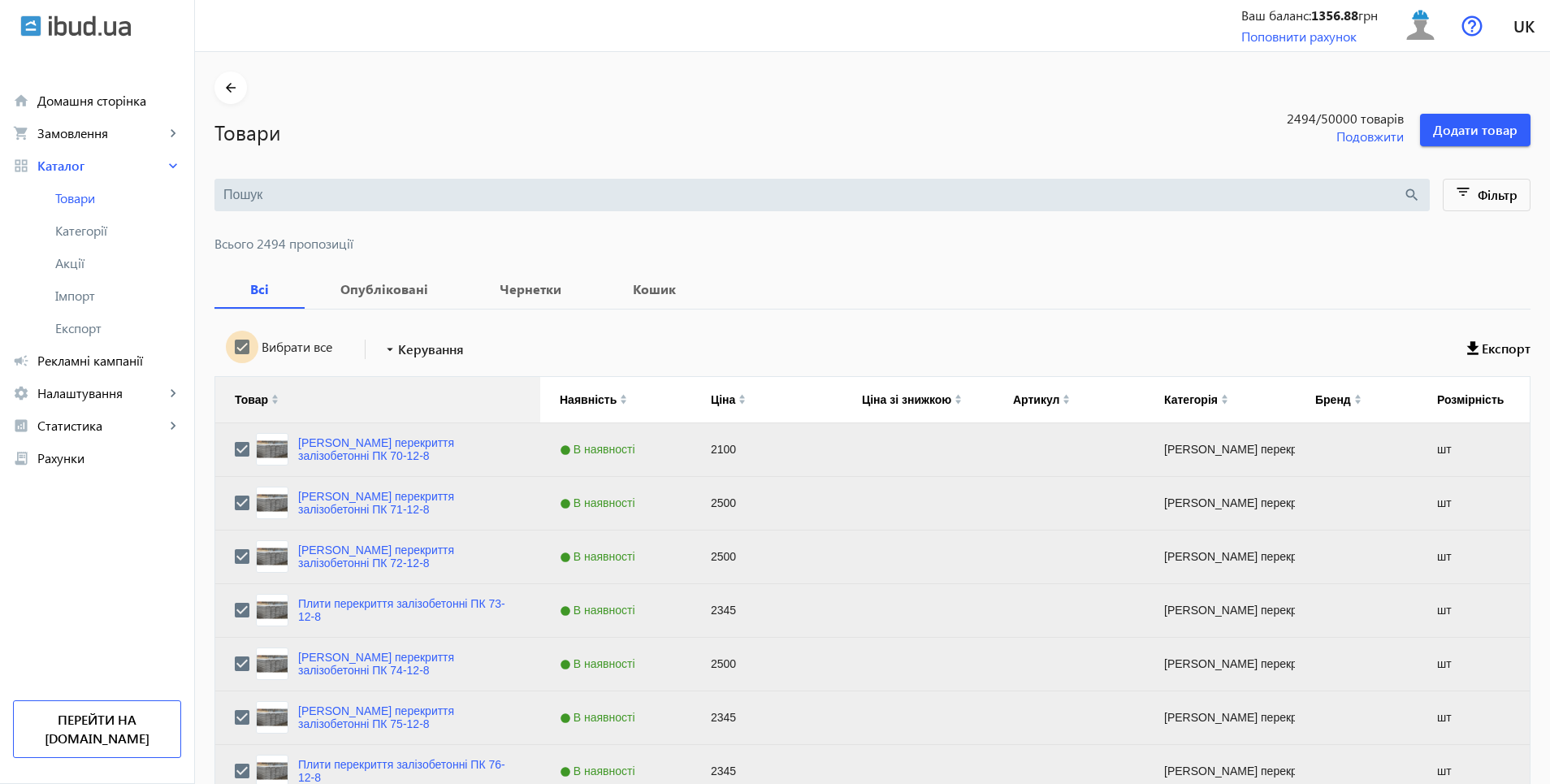
checkbox input "true"
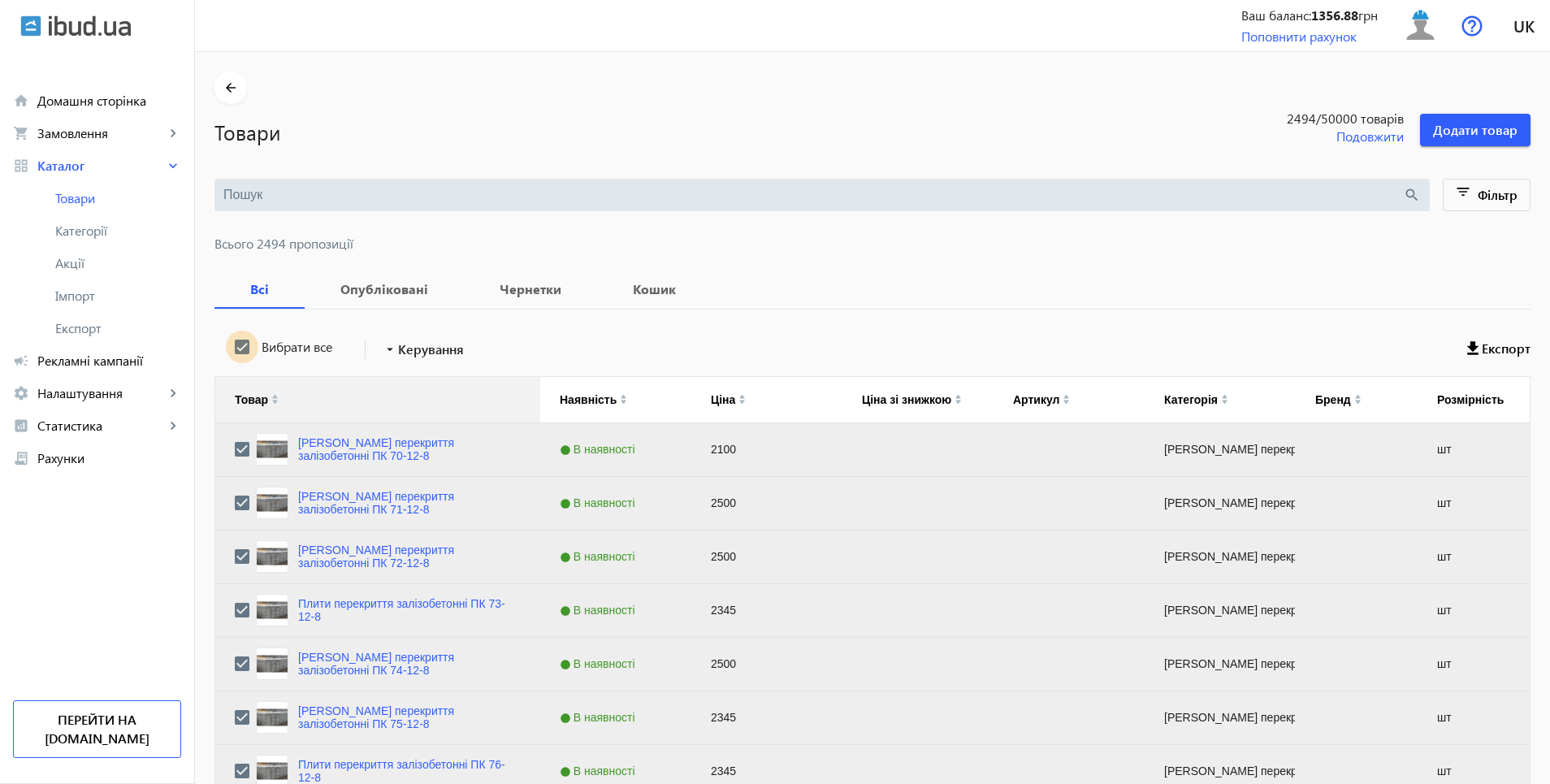
checkbox input "true"
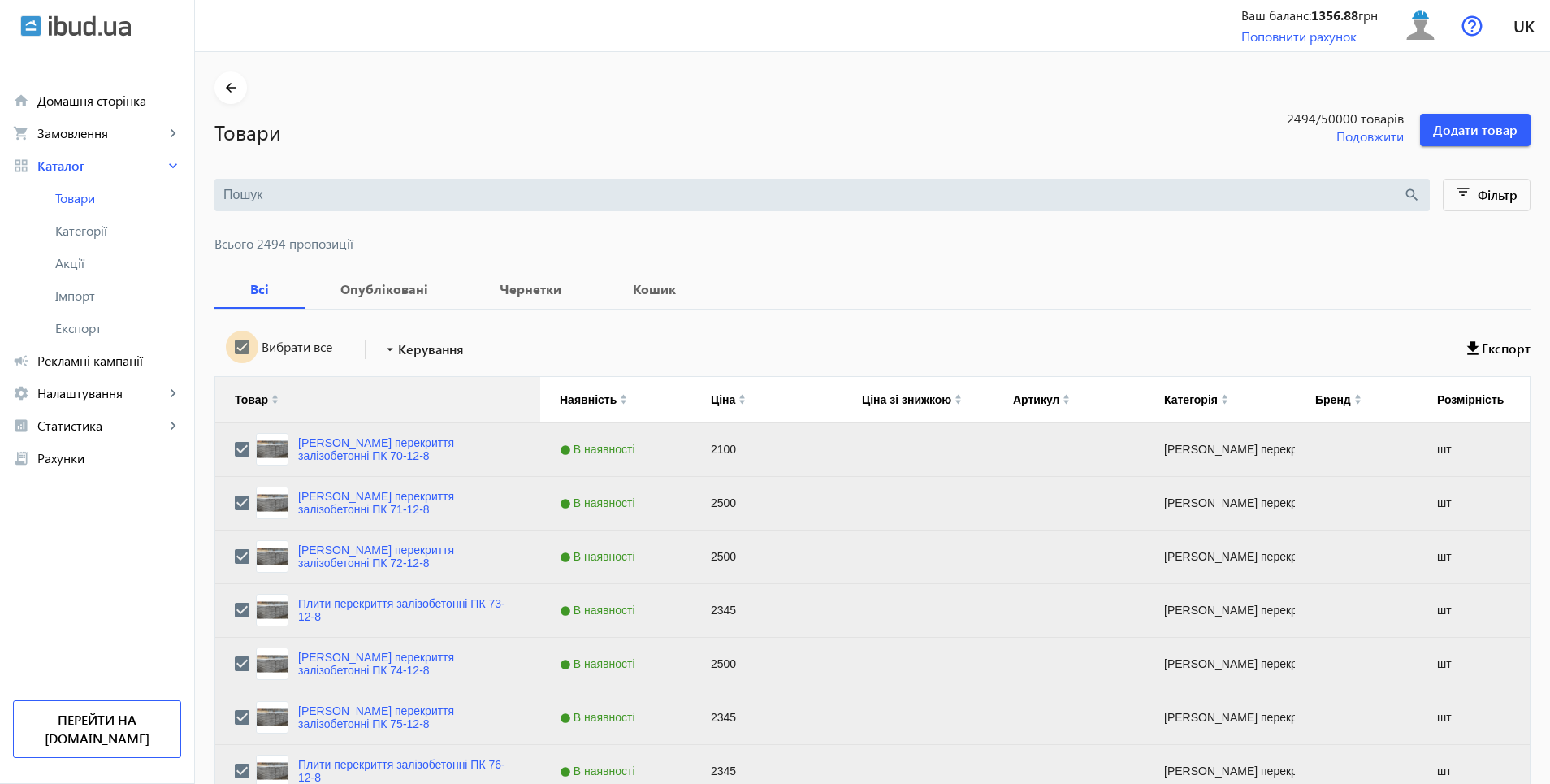
checkbox input "true"
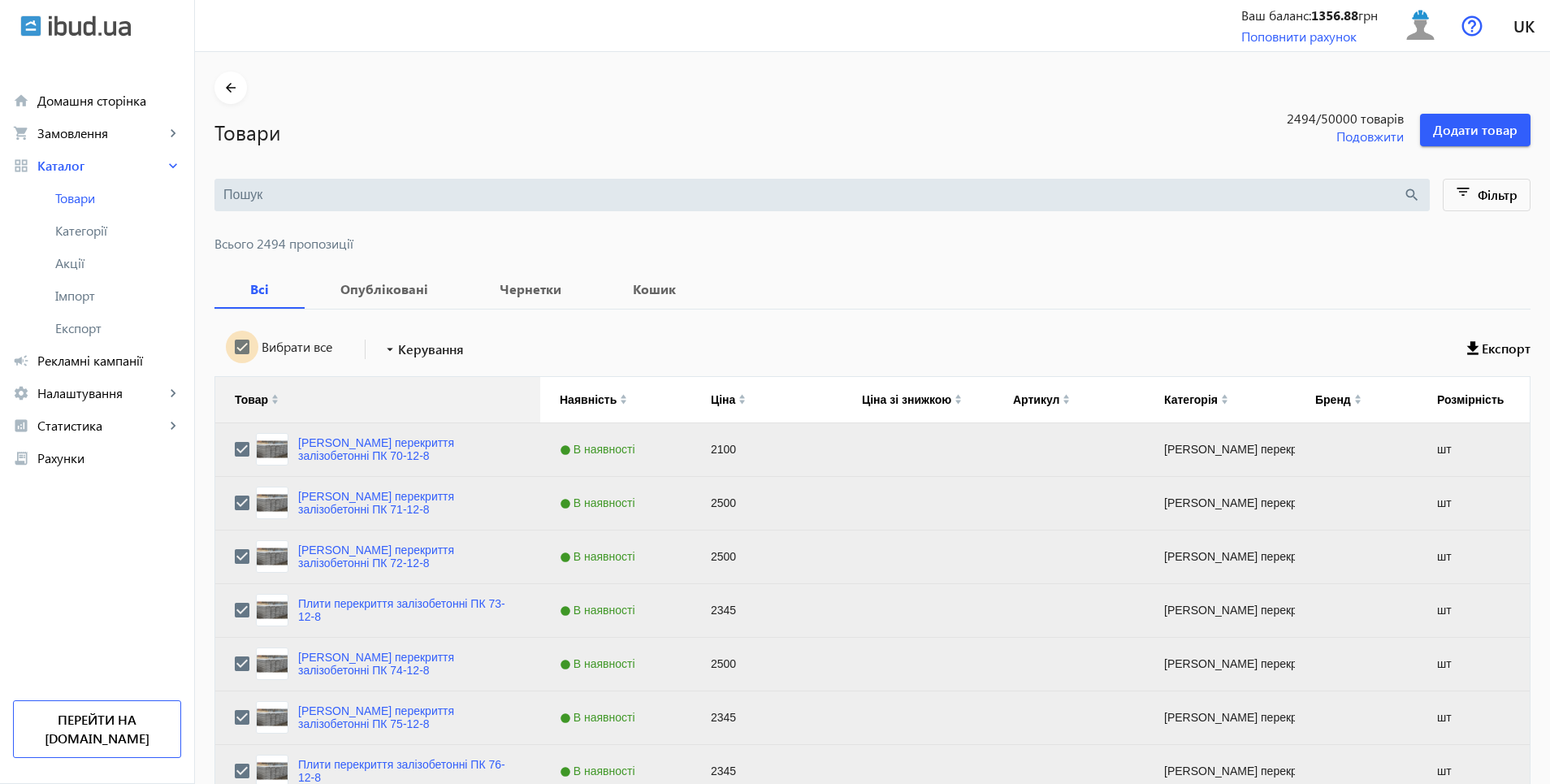
checkbox input "true"
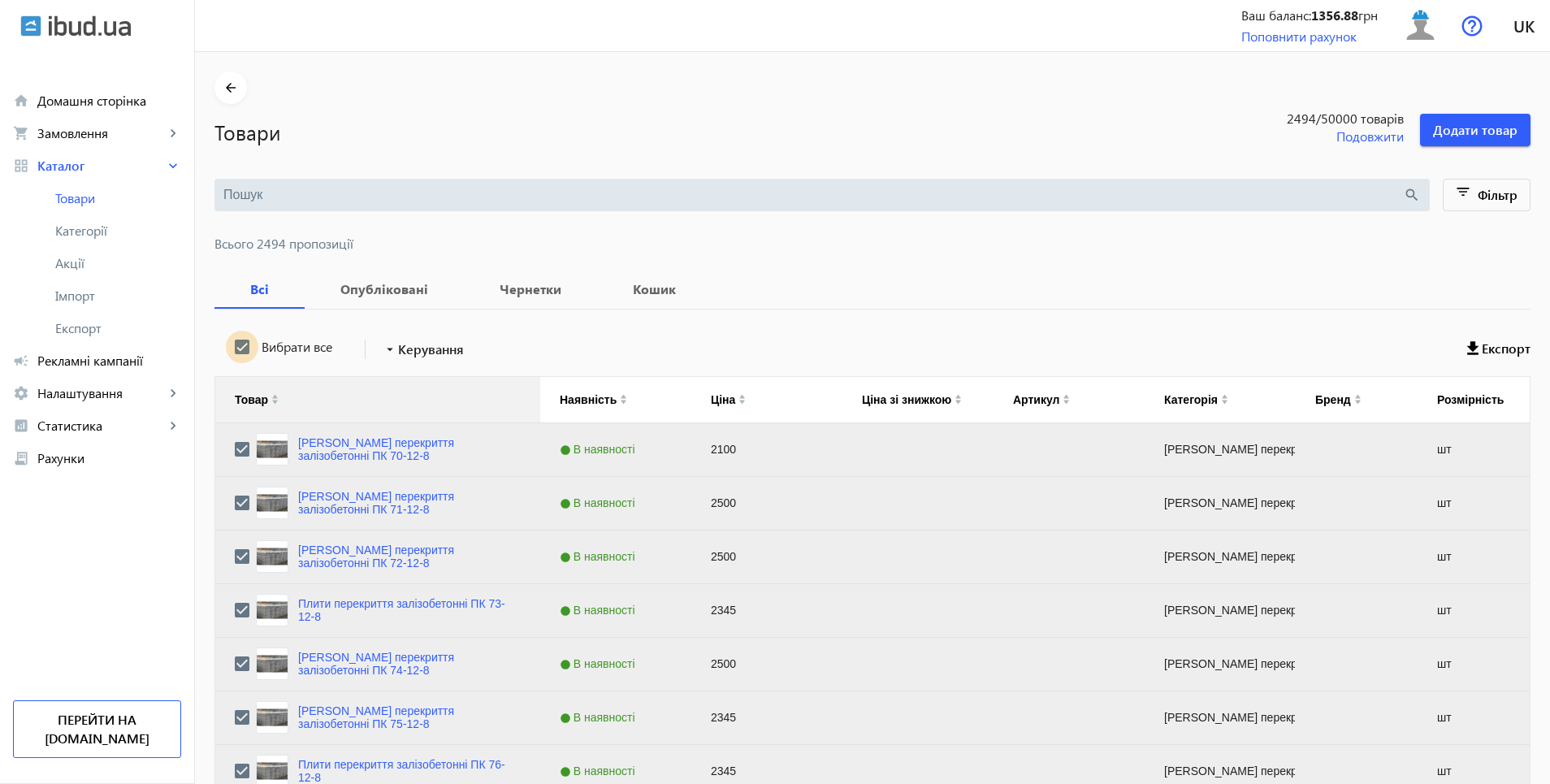
checkbox input "true"
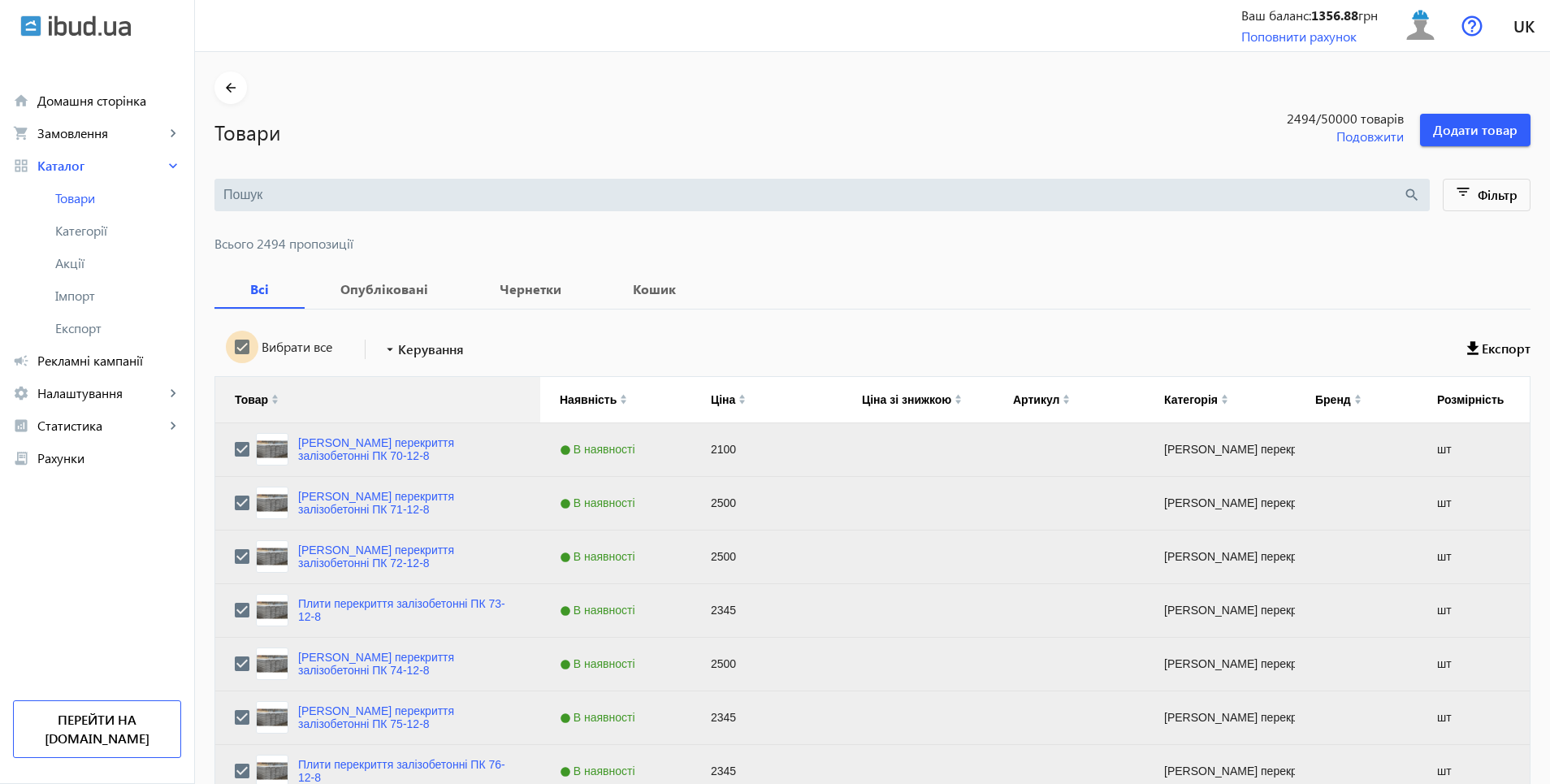
checkbox input "true"
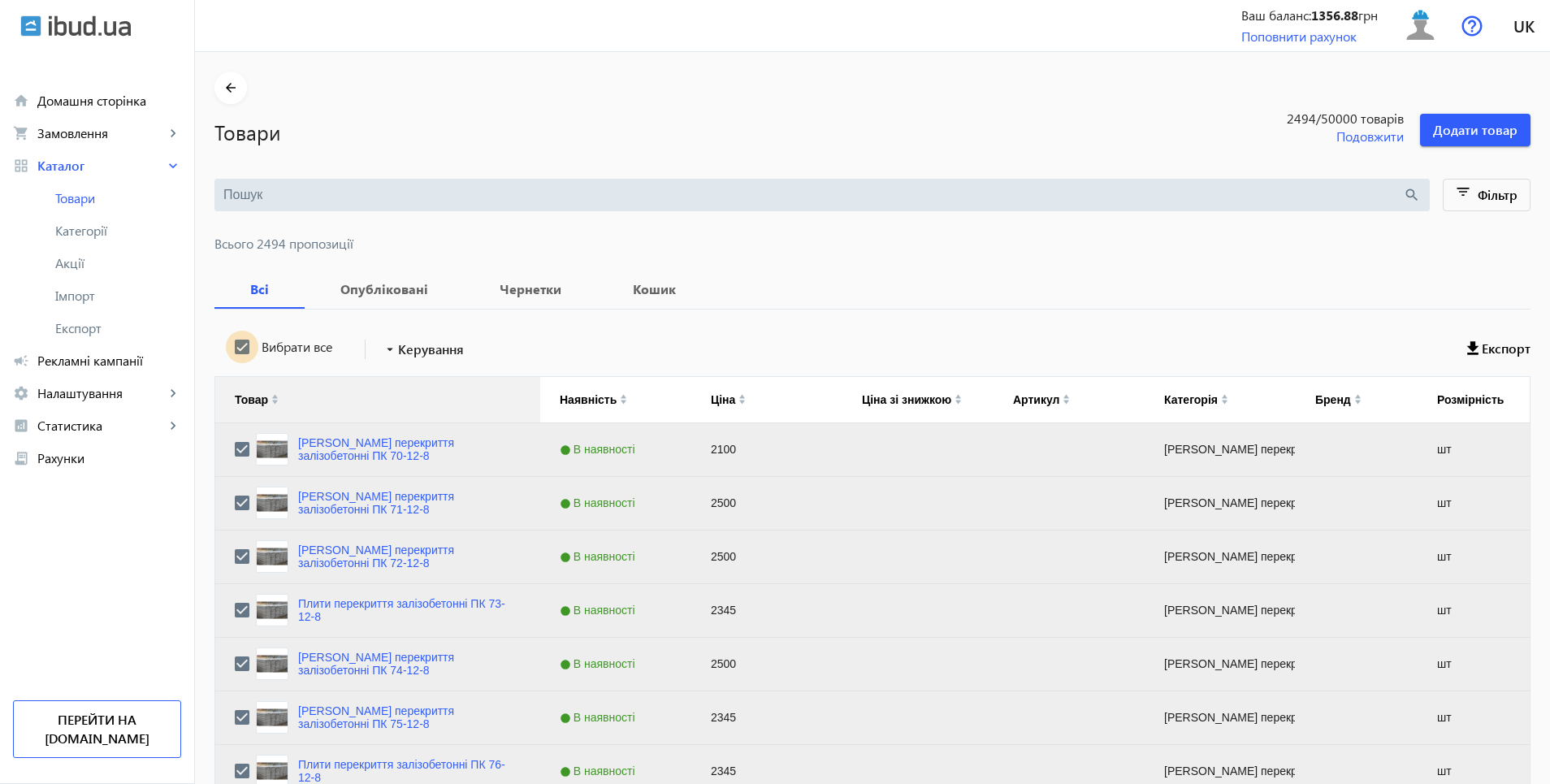
checkbox input "true"
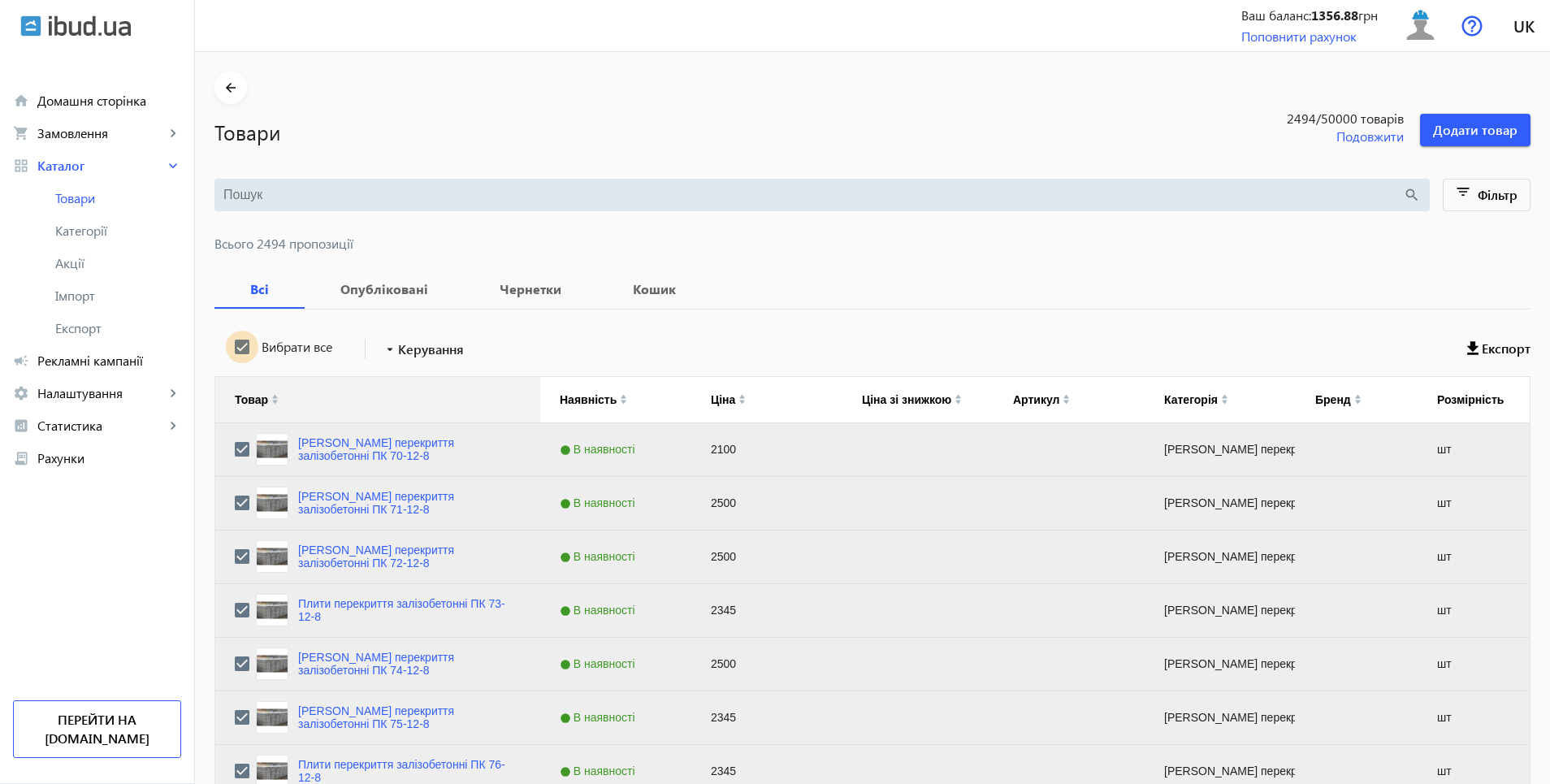
checkbox input "true"
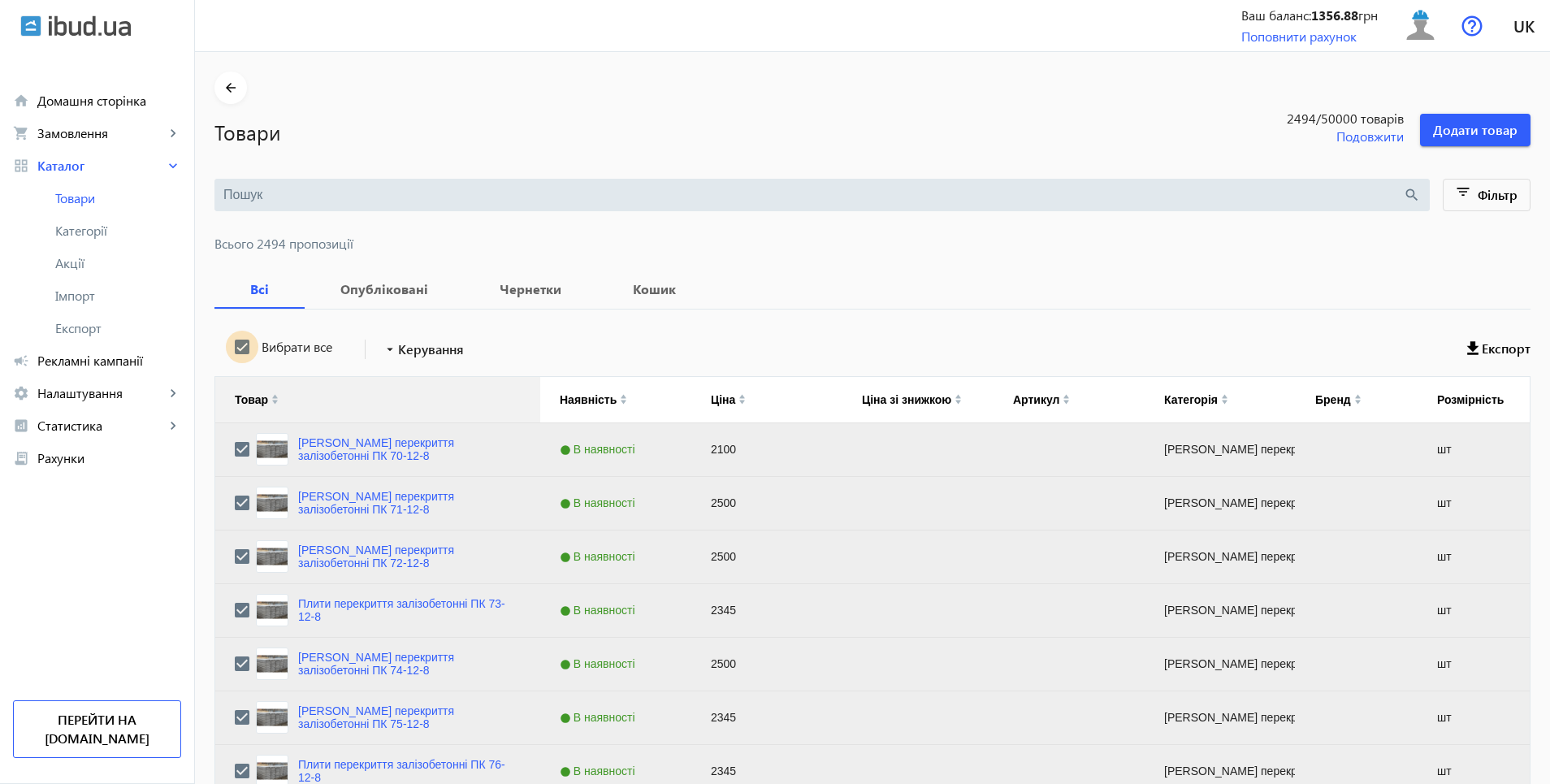
checkbox input "true"
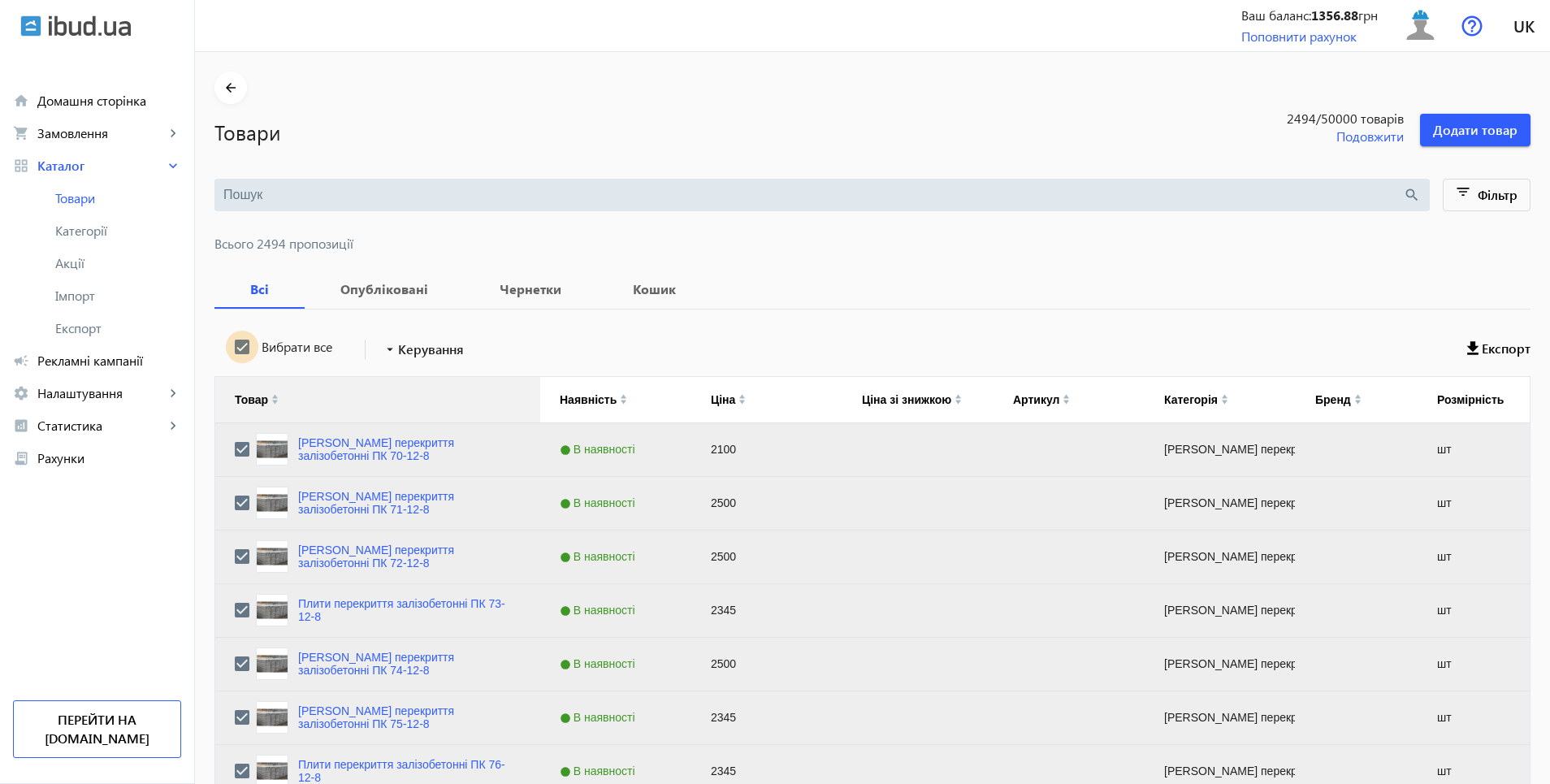
checkbox input "true"
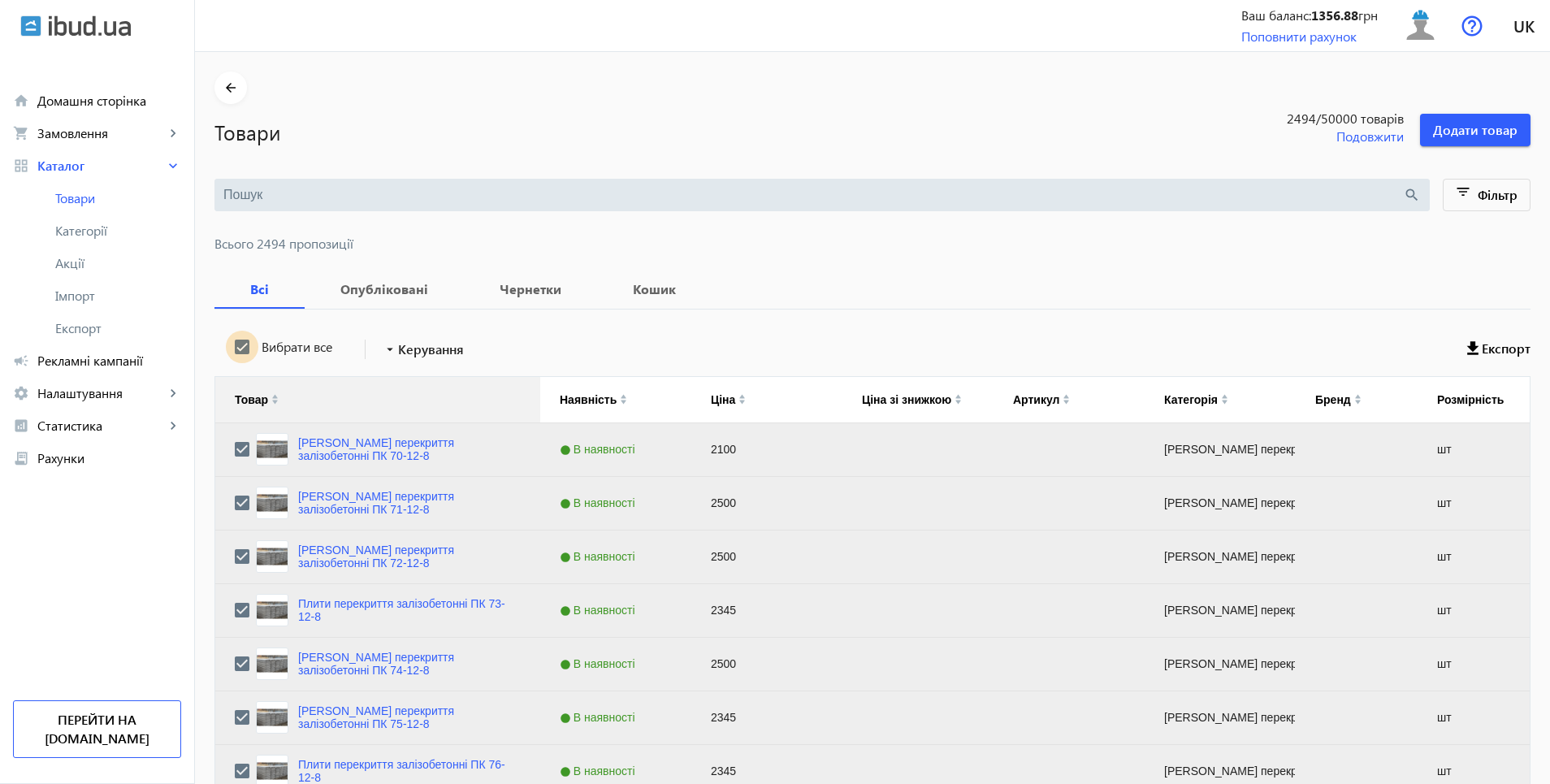
checkbox input "true"
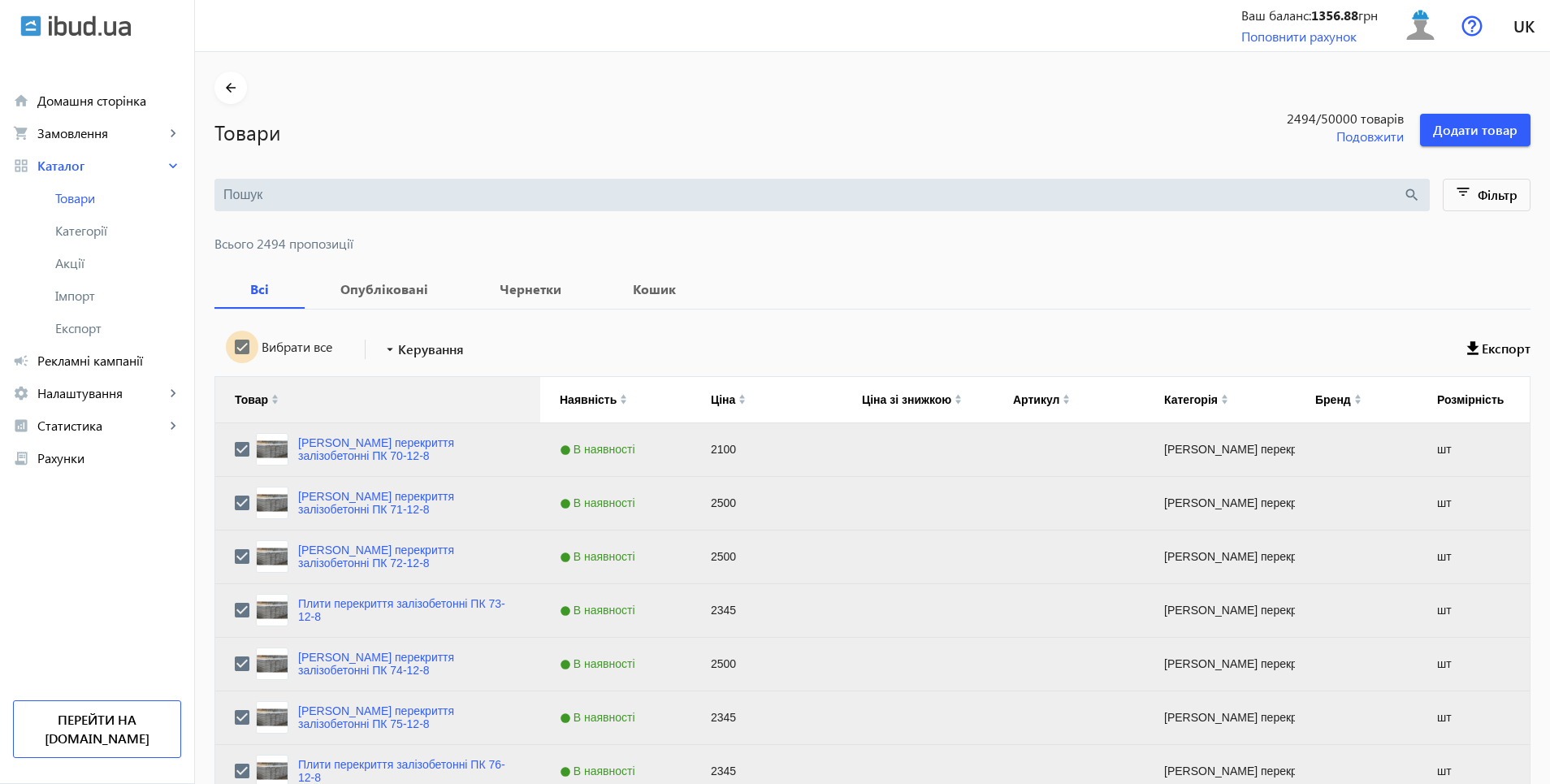
checkbox input "true"
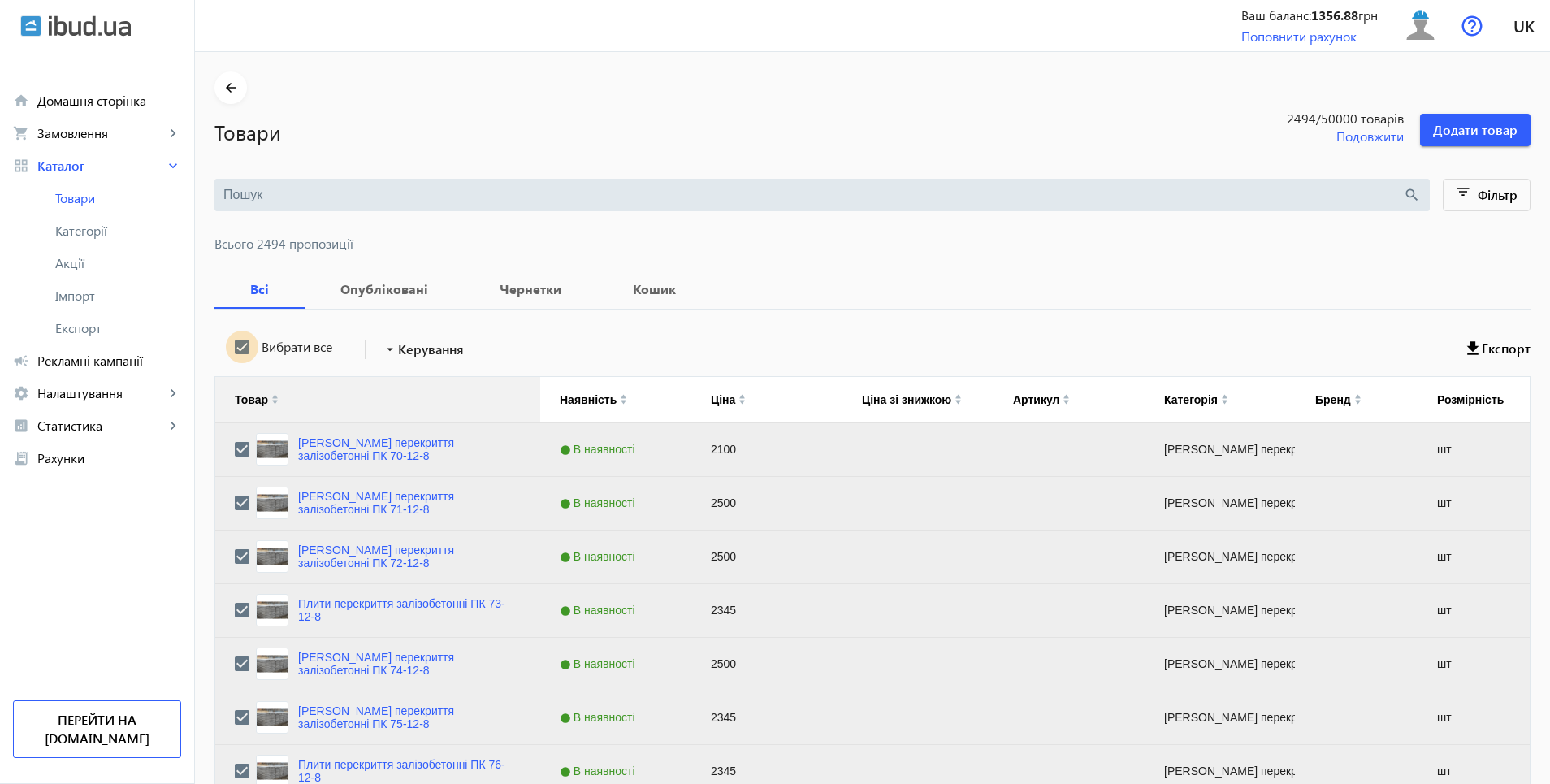
checkbox input "true"
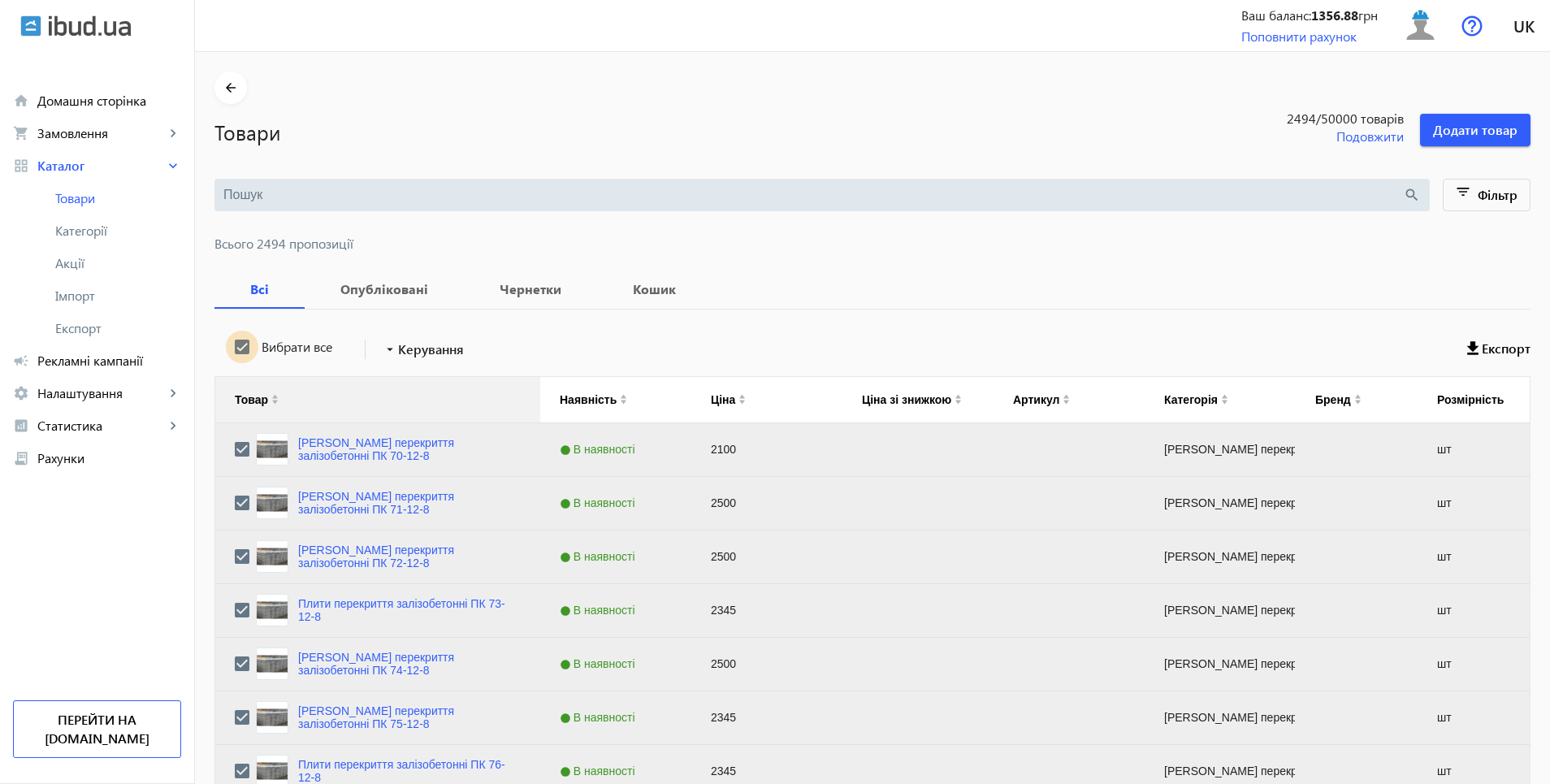
checkbox input "true"
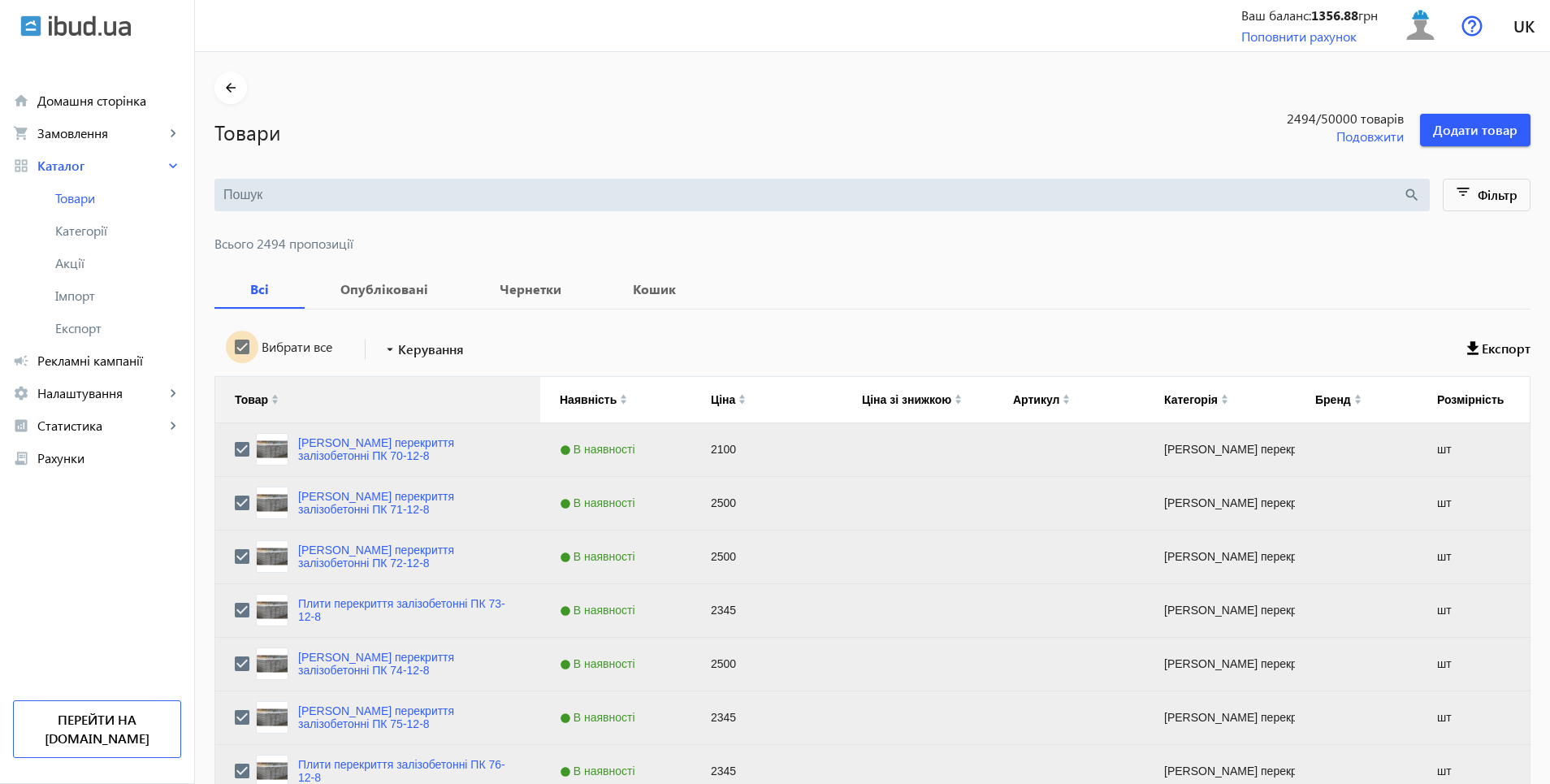
checkbox input "true"
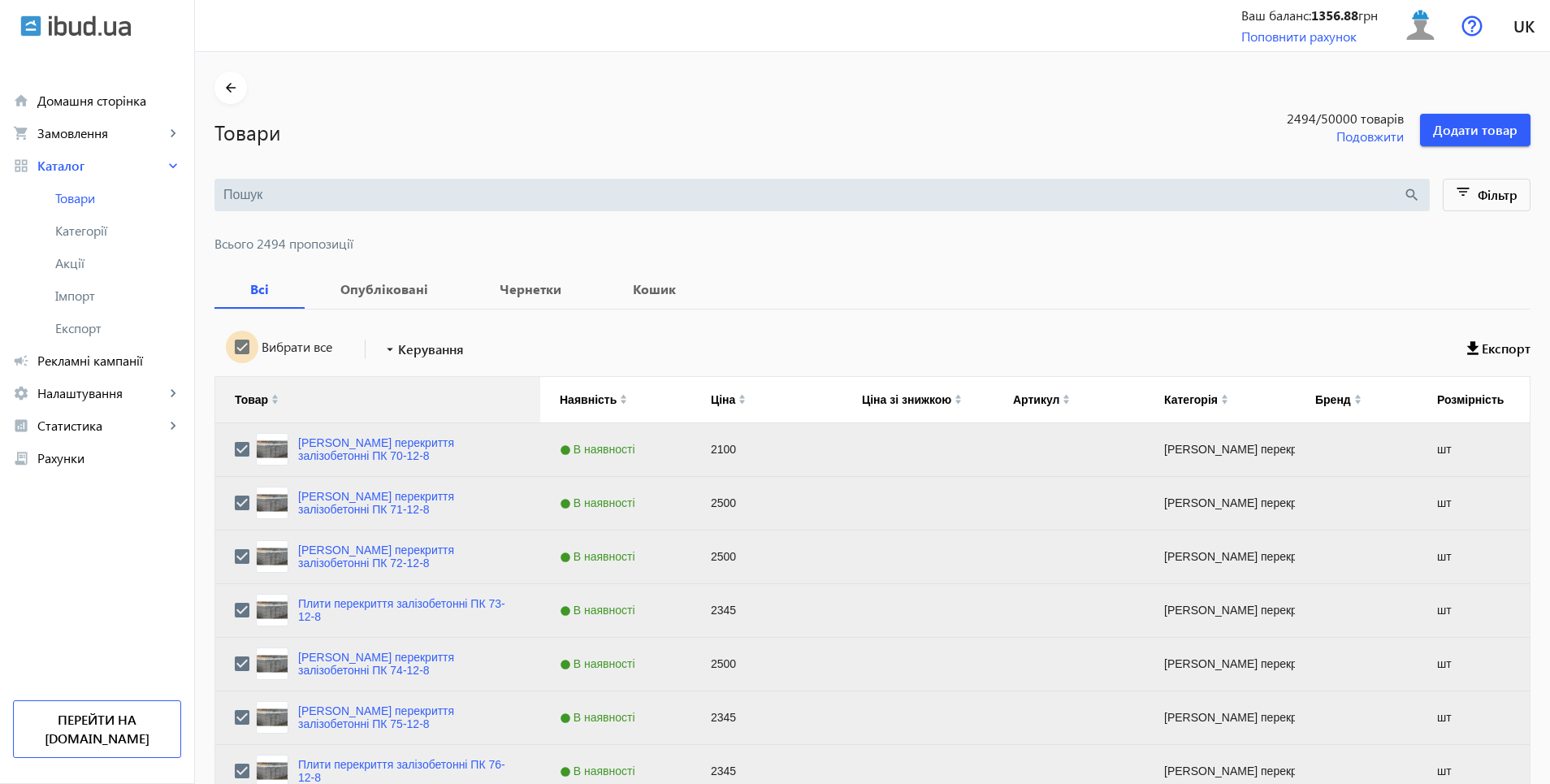
checkbox input "true"
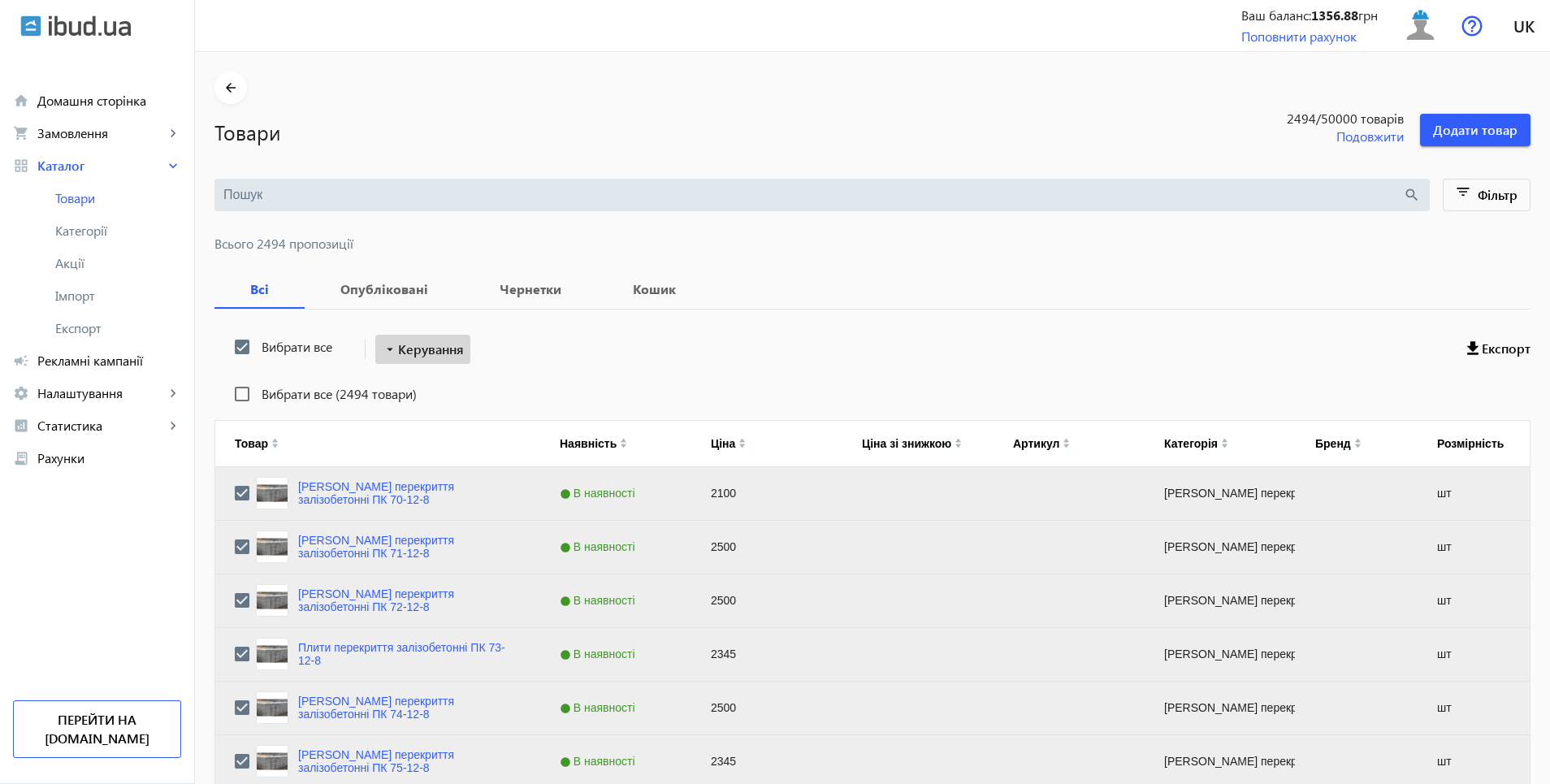
click at [425, 357] on span "Керування" at bounding box center [431, 349] width 66 height 19
click at [428, 356] on span "Підняти вгору" at bounding box center [479, 360] width 196 height 13
